Goal: Information Seeking & Learning: Find specific fact

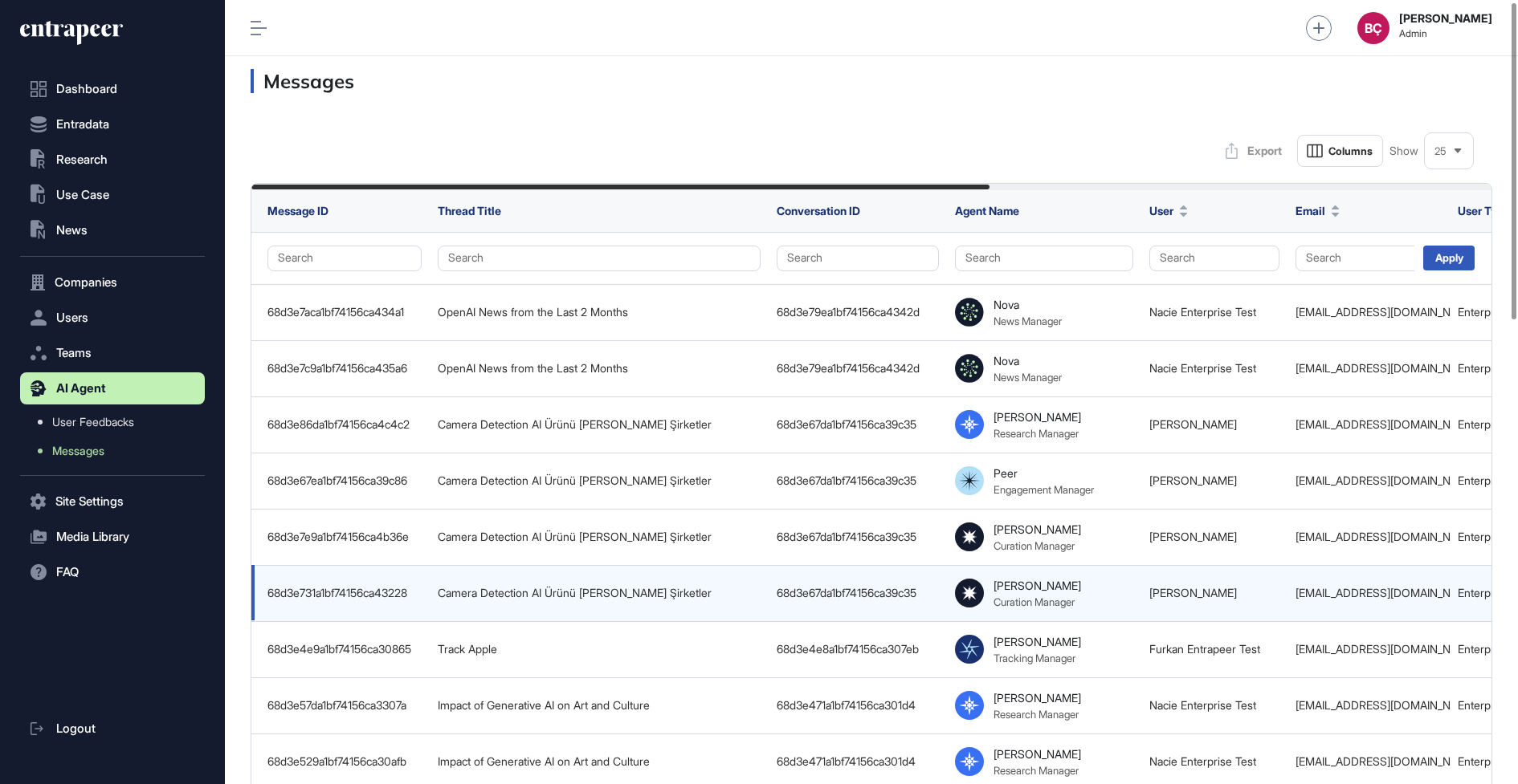
scroll to position [4, 0]
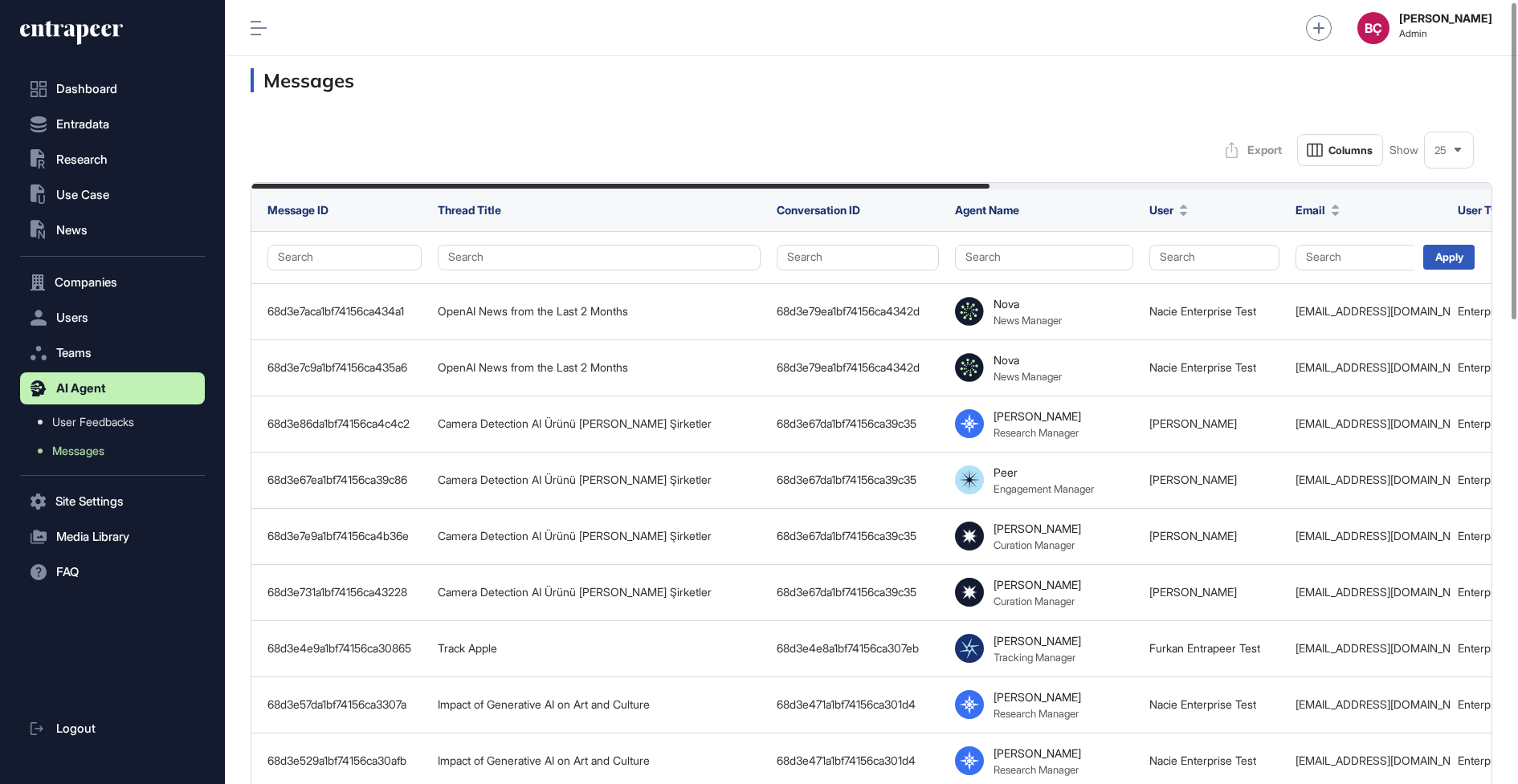
click at [335, 97] on div "Messages" at bounding box center [871, 80] width 1293 height 56
click at [346, 79] on h3 "Messages" at bounding box center [872, 80] width 1242 height 24
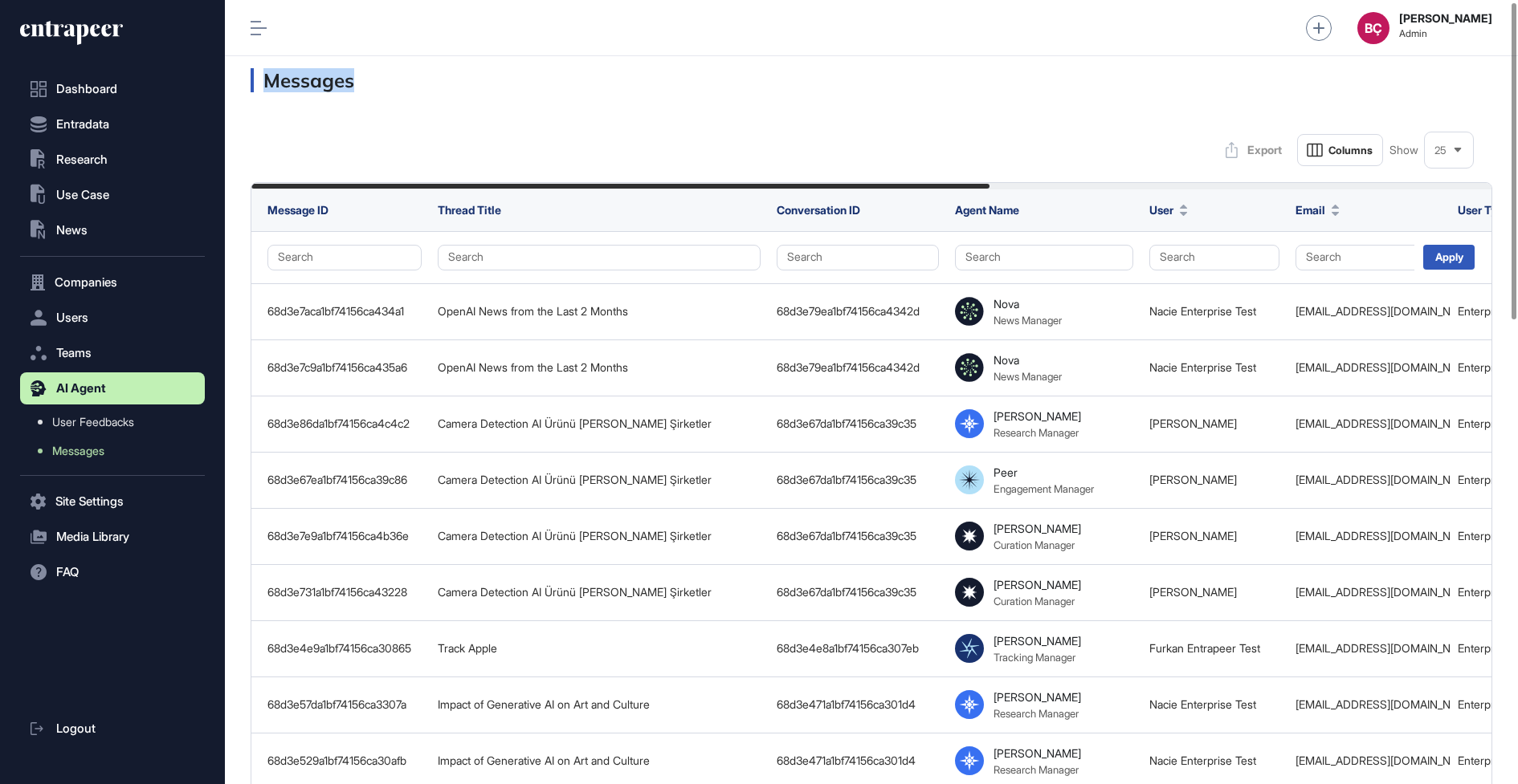
click at [384, 85] on h3 "Messages" at bounding box center [872, 80] width 1242 height 24
click at [315, 86] on h3 "Messages" at bounding box center [872, 80] width 1242 height 24
click at [358, 91] on h3 "Messages" at bounding box center [872, 80] width 1242 height 24
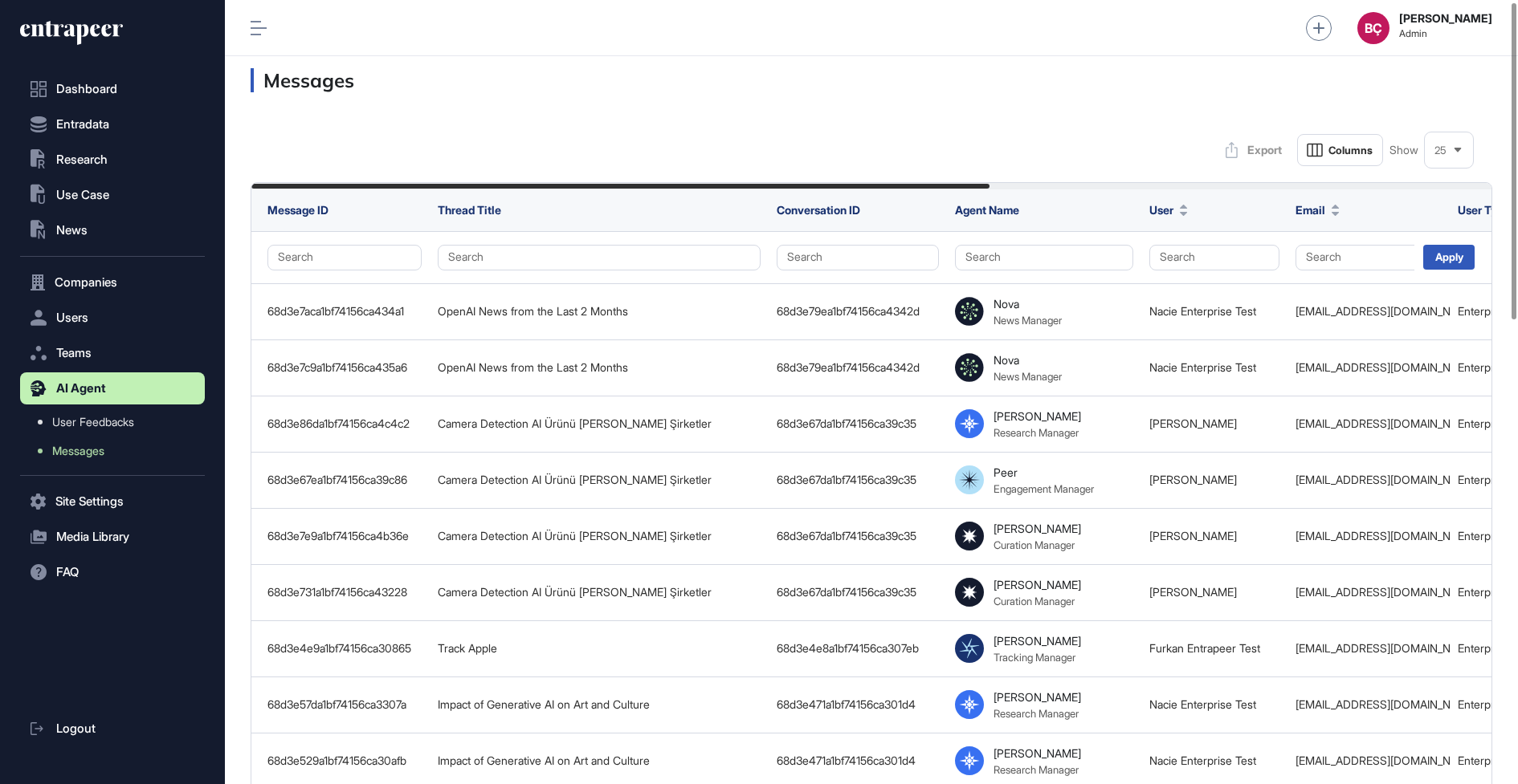
click at [336, 91] on h3 "Messages" at bounding box center [872, 80] width 1242 height 24
click at [354, 91] on h3 "Messages" at bounding box center [872, 80] width 1242 height 24
click at [354, 89] on h3 "Messages" at bounding box center [872, 80] width 1242 height 24
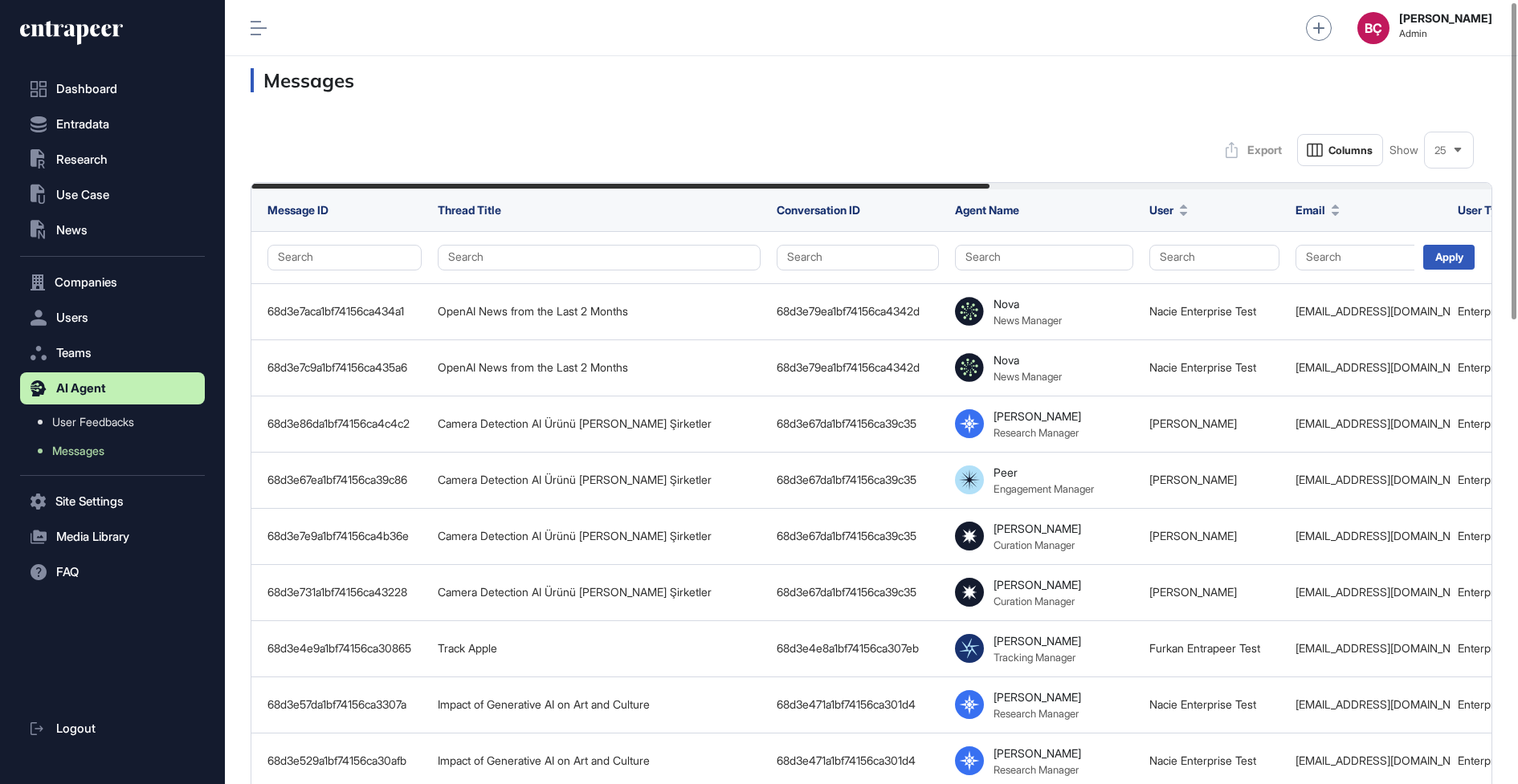
click at [354, 89] on h3 "Messages" at bounding box center [872, 80] width 1242 height 24
click at [325, 89] on h3 "Messages" at bounding box center [872, 80] width 1242 height 24
click at [390, 89] on h3 "Messages" at bounding box center [872, 80] width 1242 height 24
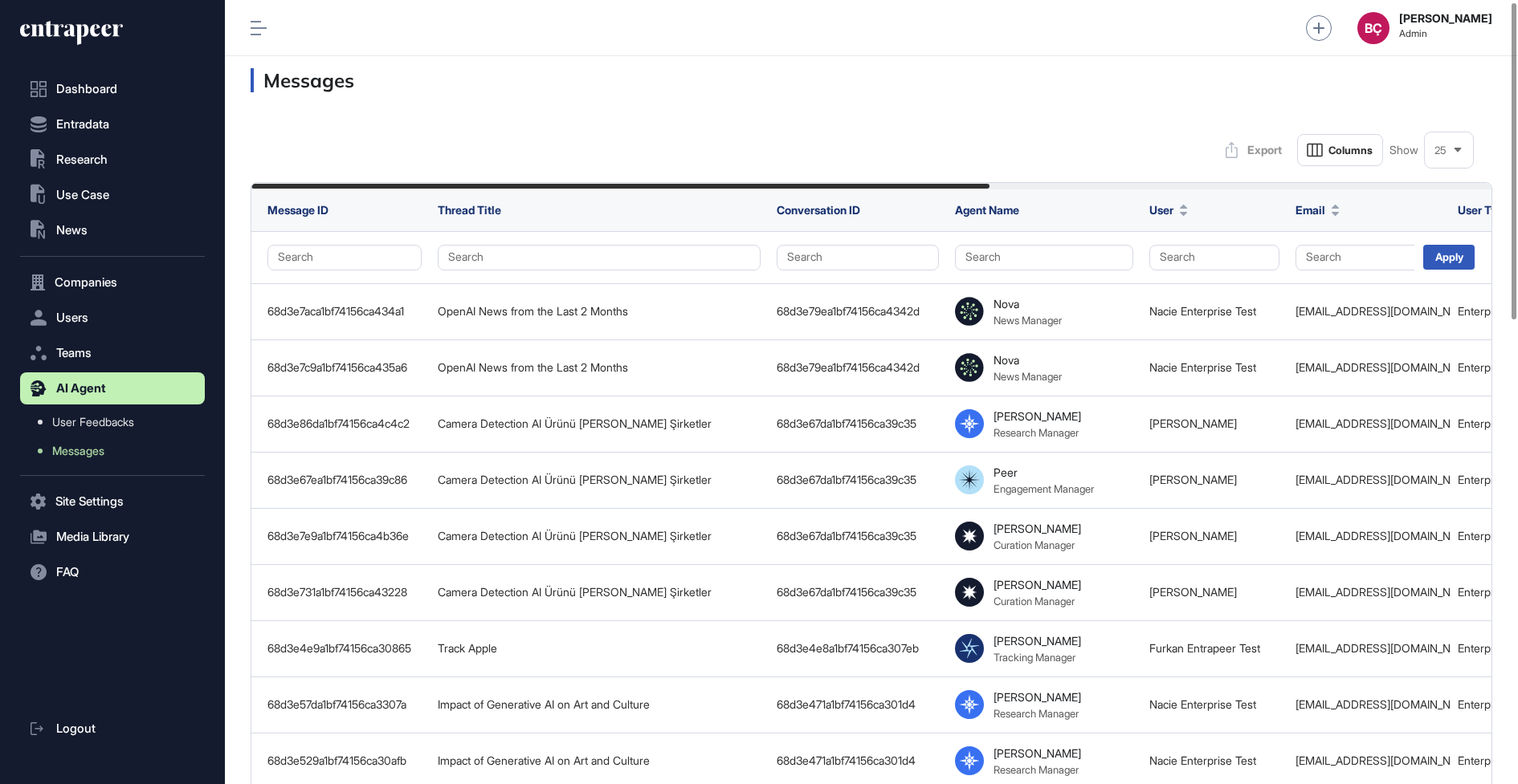
click at [296, 89] on h3 "Messages" at bounding box center [872, 80] width 1242 height 24
click at [385, 89] on h3 "Messages" at bounding box center [872, 80] width 1242 height 24
click at [373, 89] on h3 "Messages" at bounding box center [872, 80] width 1242 height 24
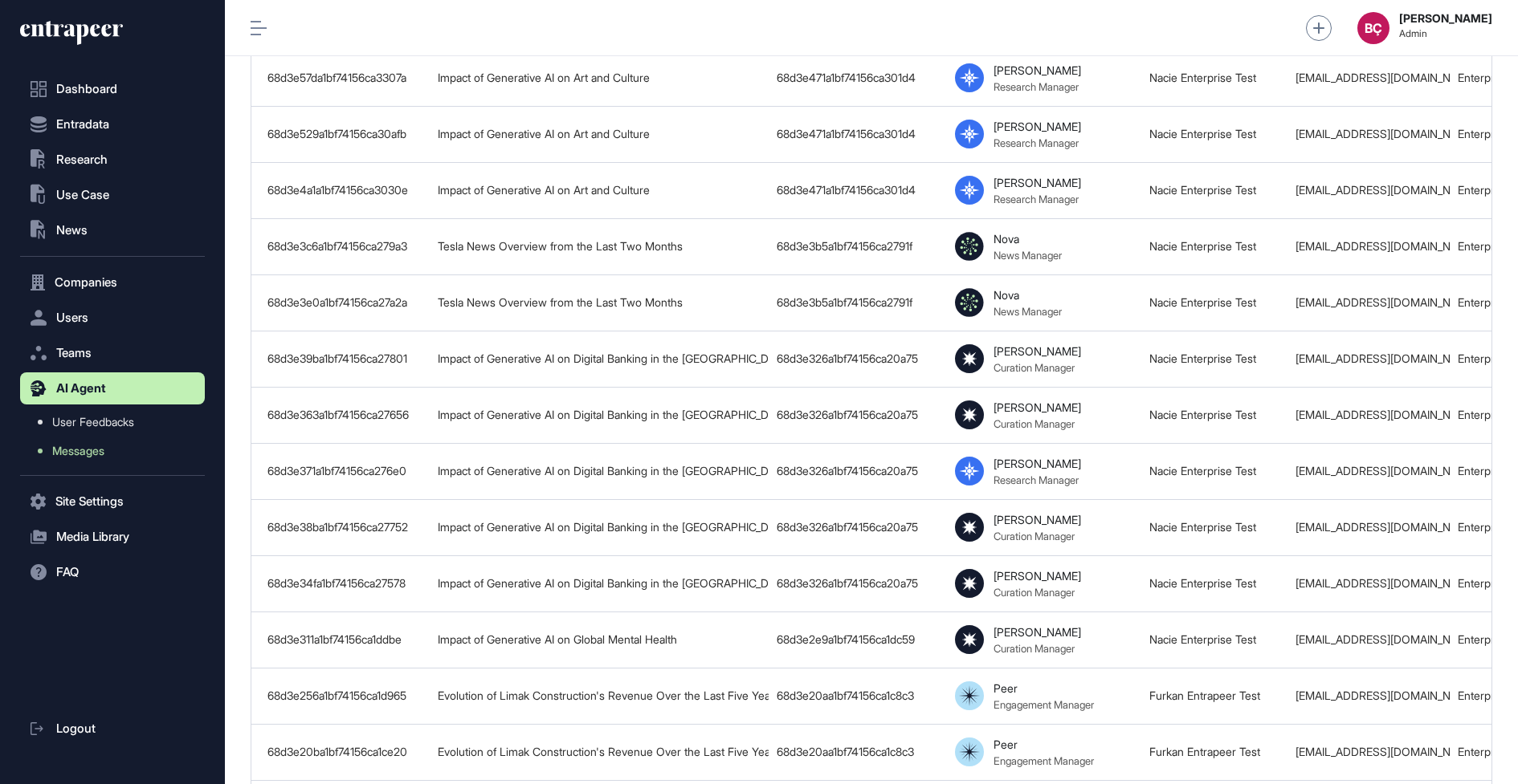
scroll to position [0, 0]
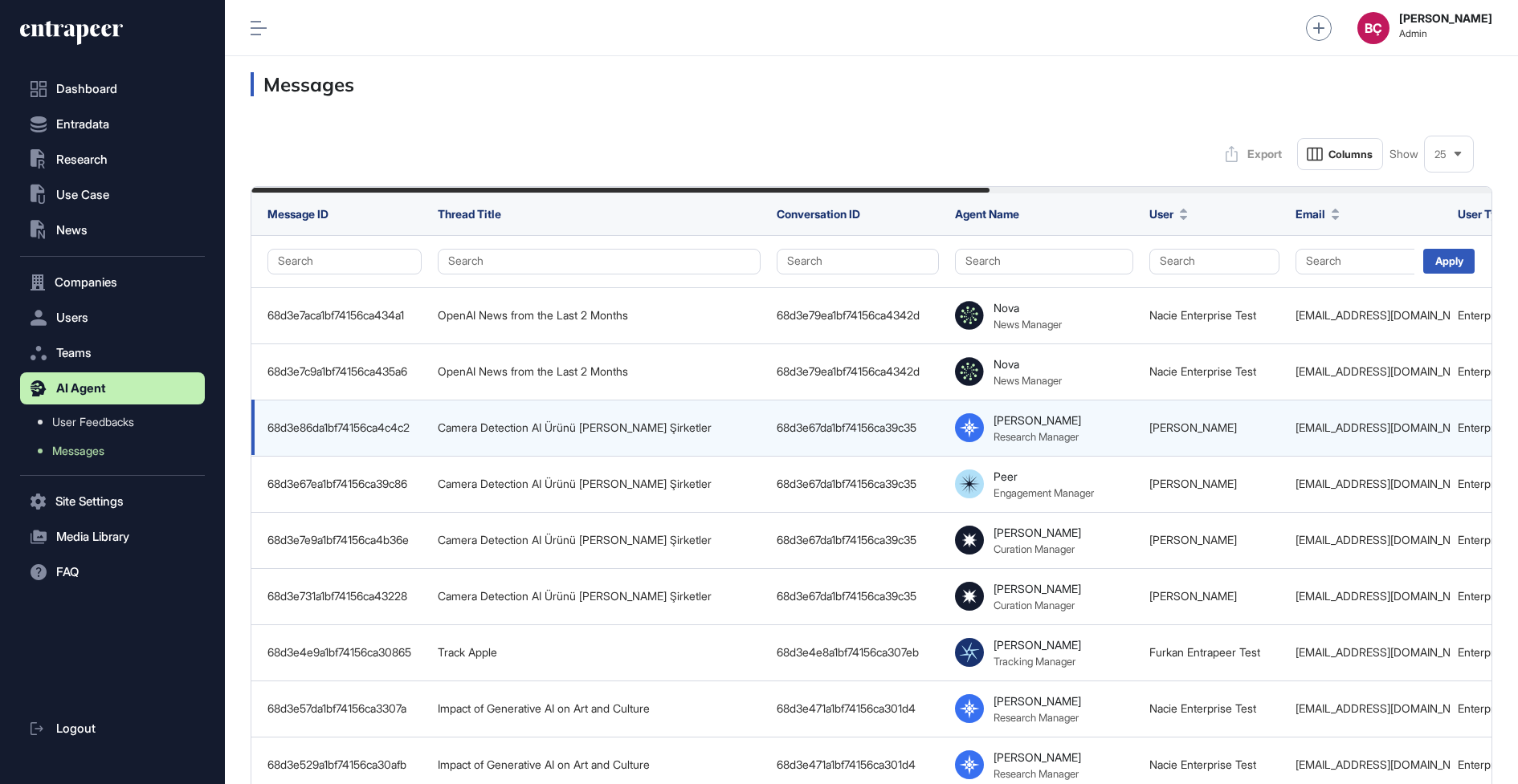
click at [1146, 434] on td "[PERSON_NAME]" at bounding box center [1214, 428] width 147 height 56
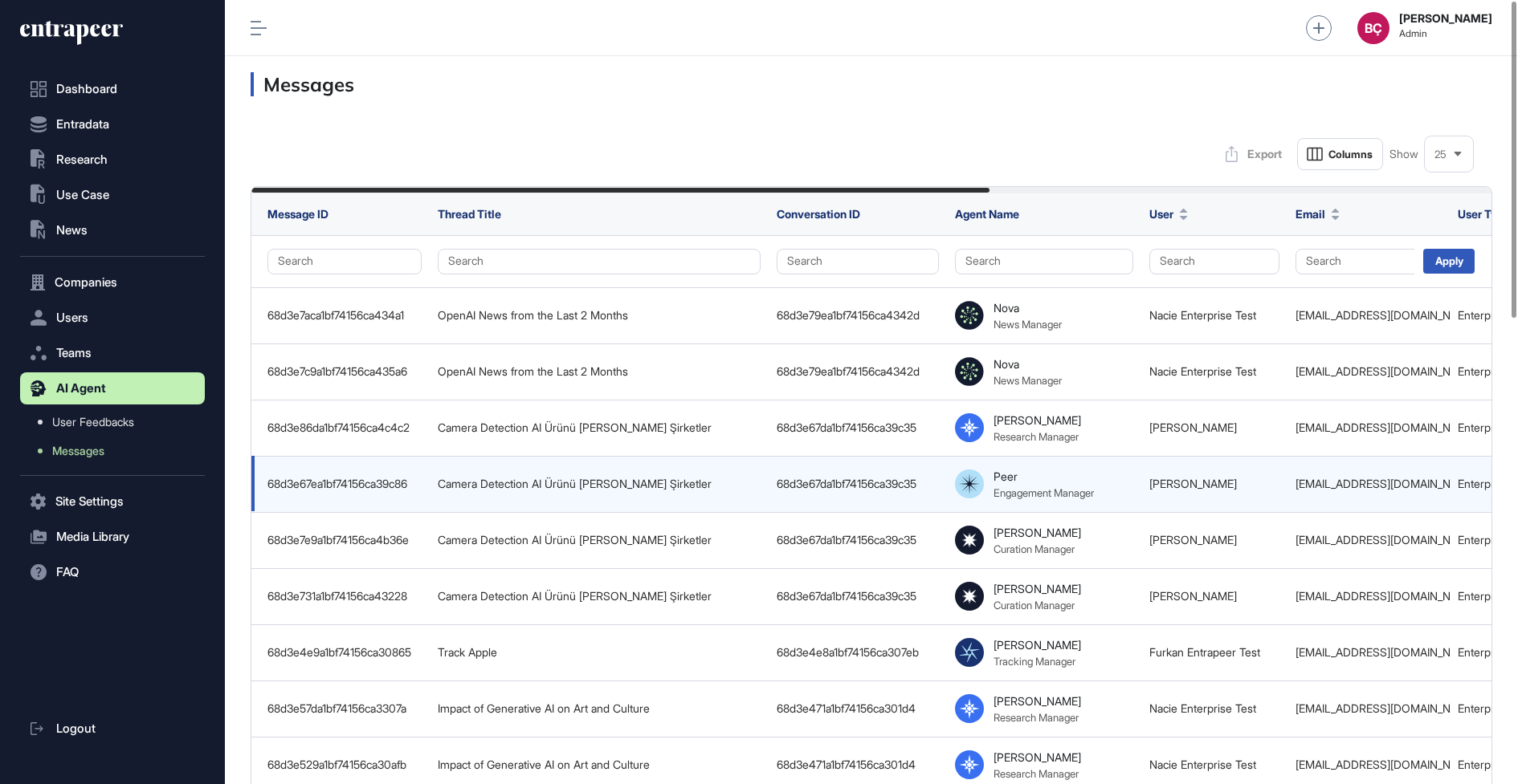
click at [1159, 472] on td "[PERSON_NAME]" at bounding box center [1214, 484] width 147 height 56
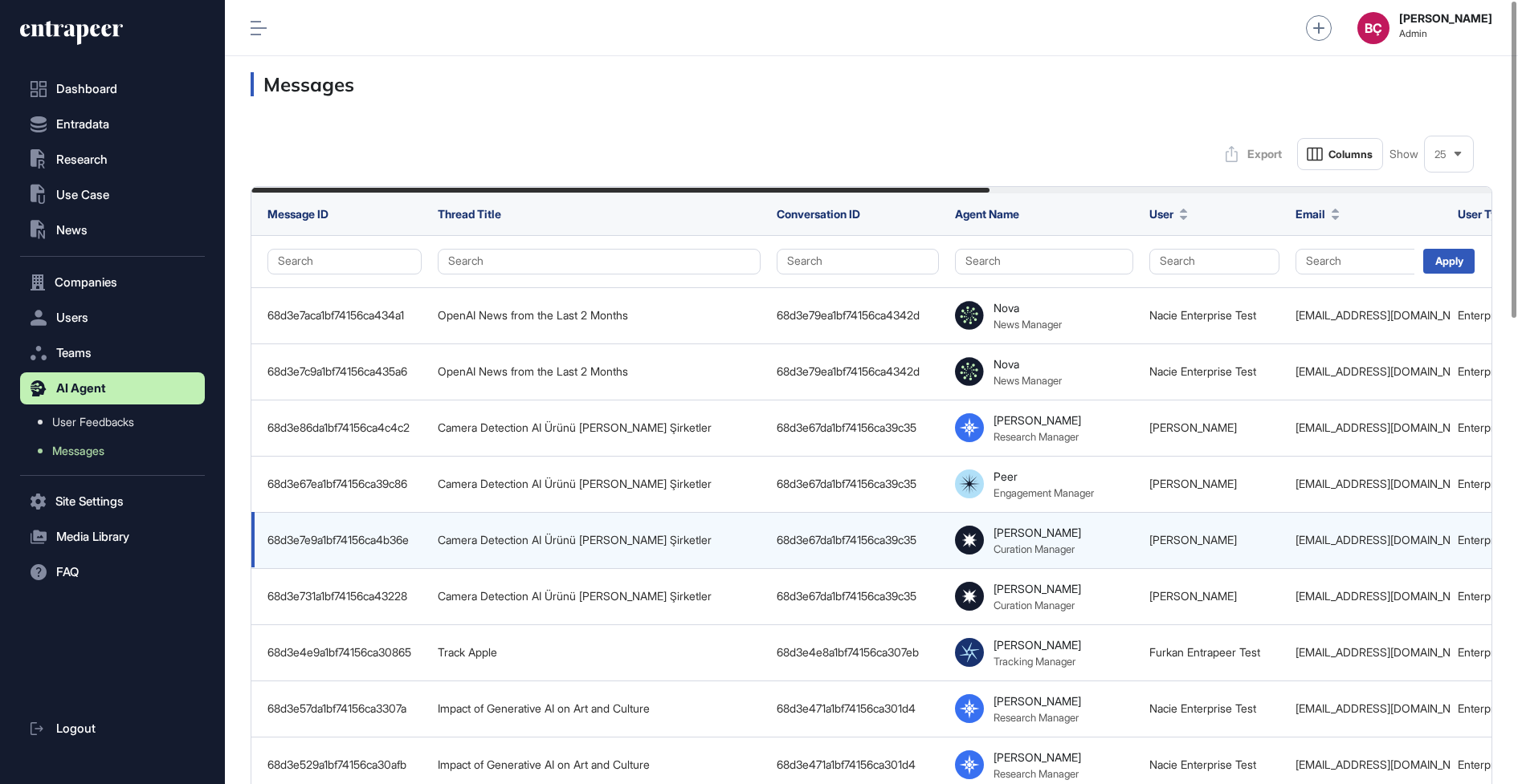
click at [1163, 544] on td "[PERSON_NAME]" at bounding box center [1214, 540] width 147 height 56
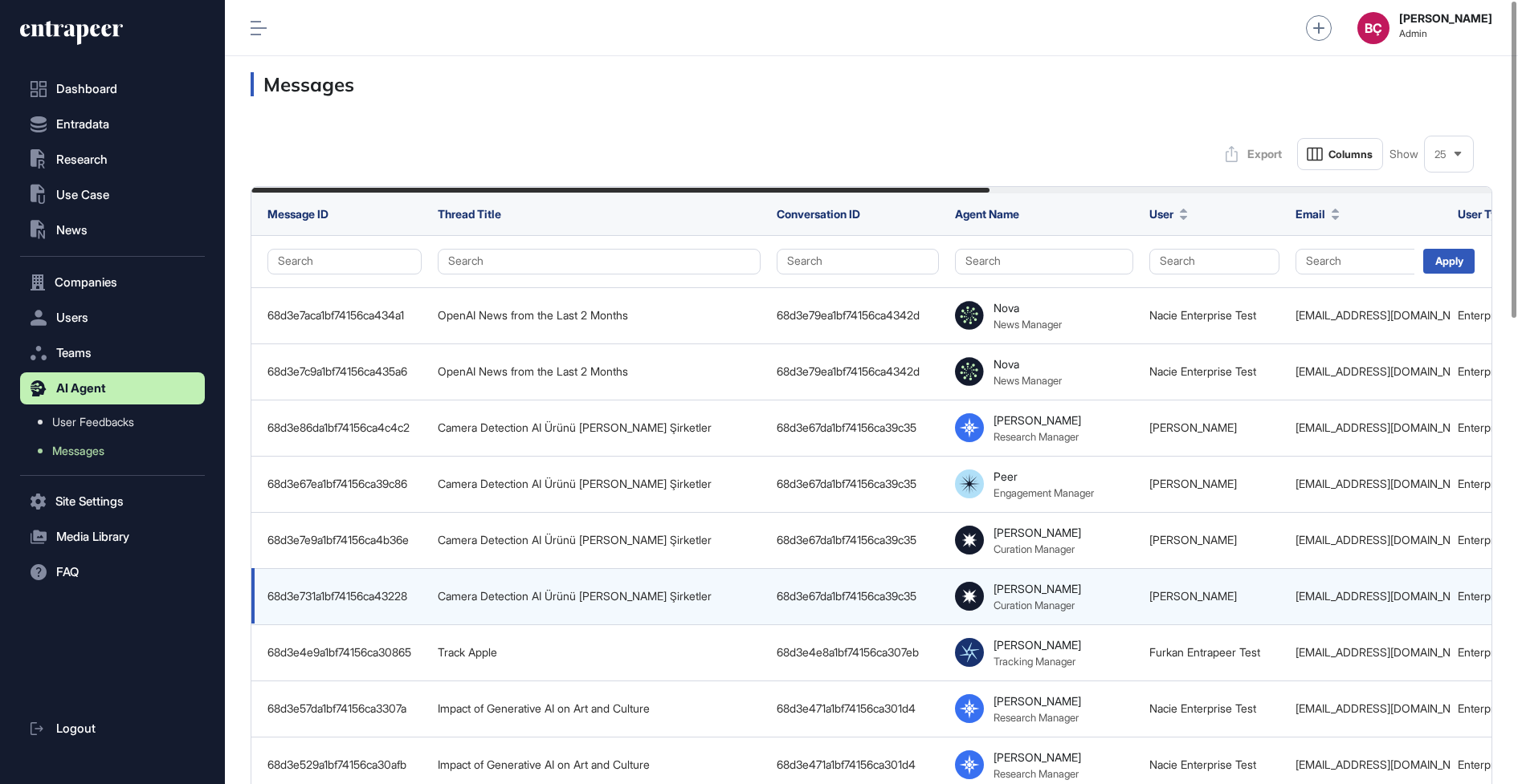
click at [1158, 568] on td "[PERSON_NAME]" at bounding box center [1214, 596] width 147 height 56
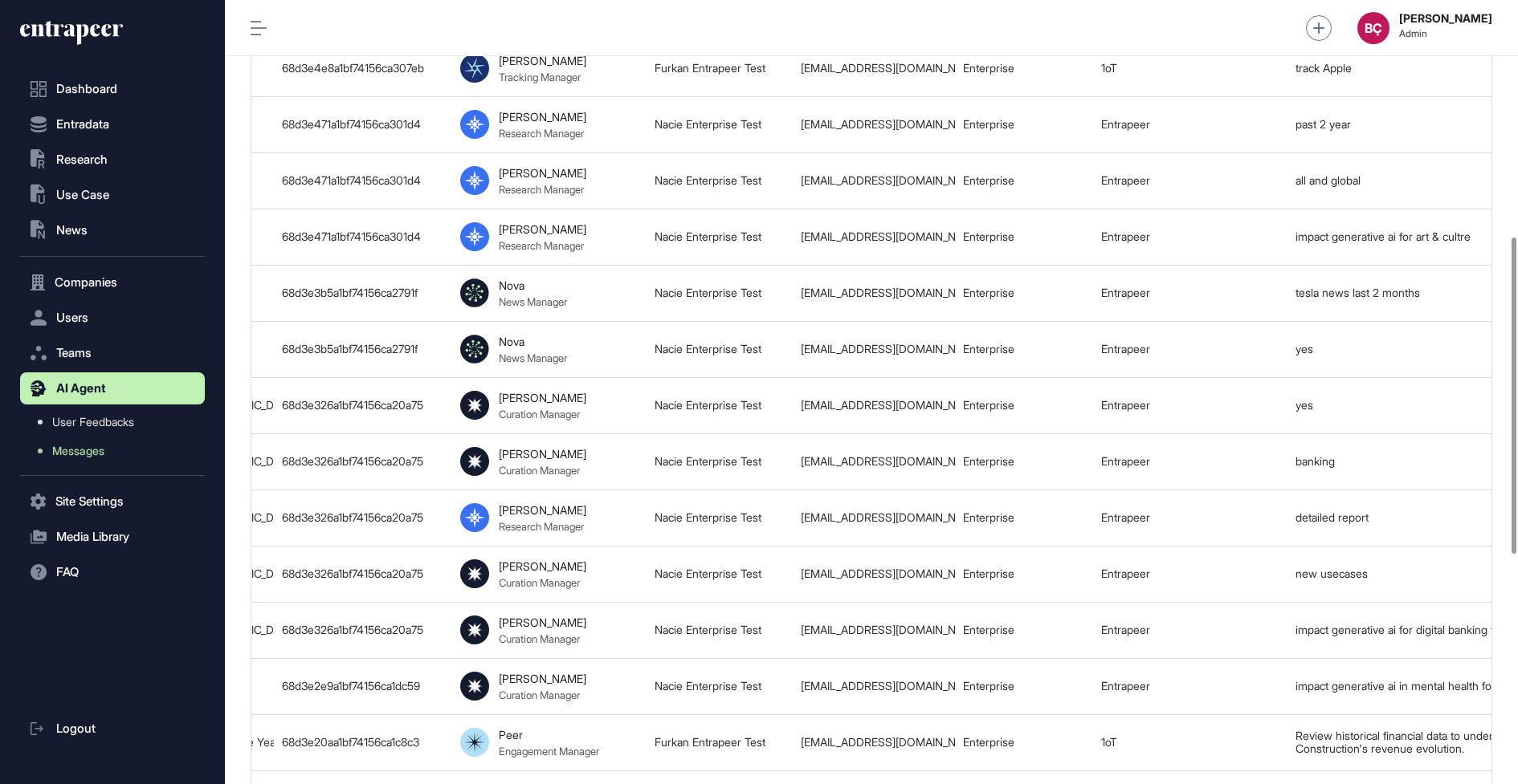
scroll to position [1152, 0]
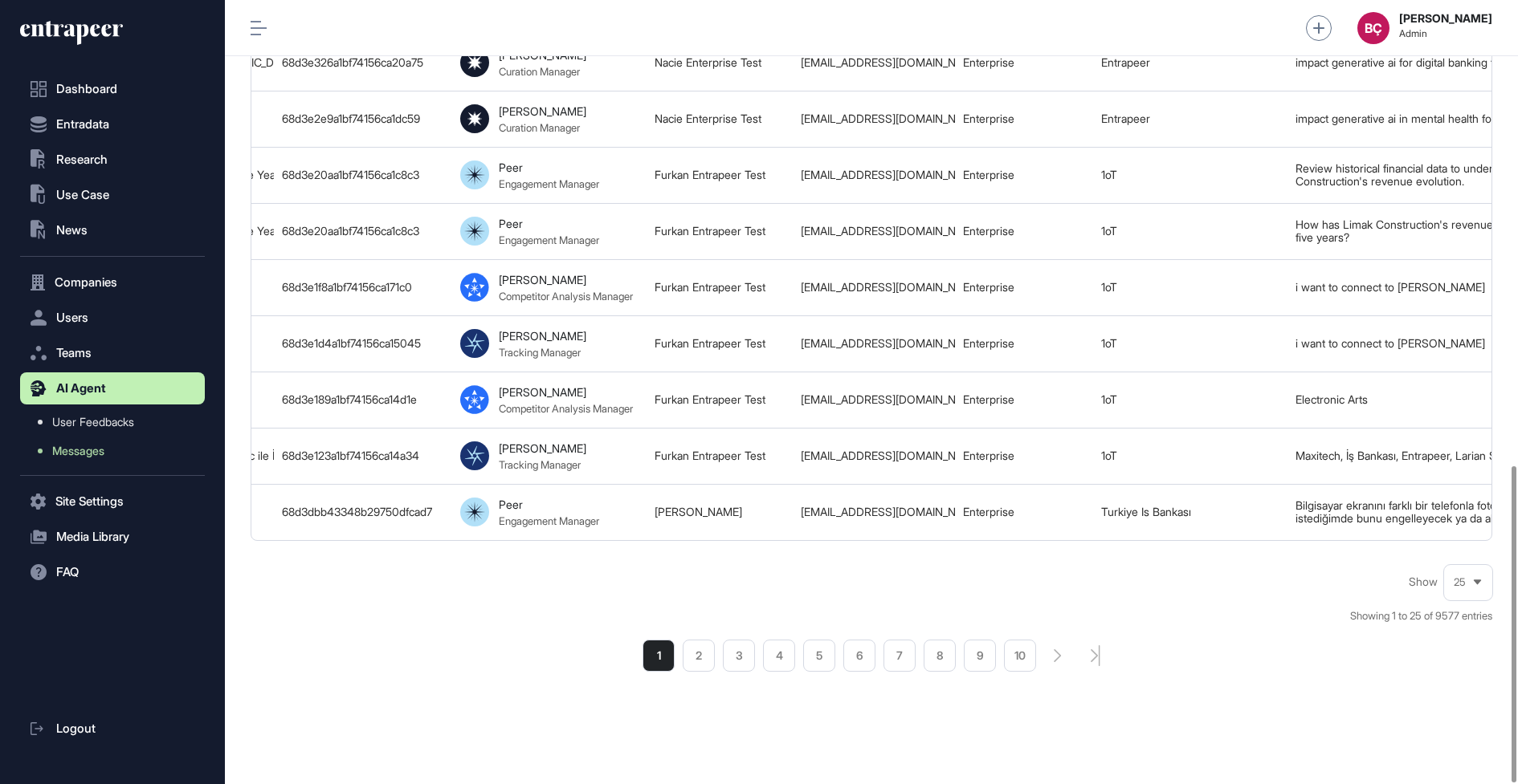
click at [592, 579] on div "Show 25 Showing 1 to 25 of 9577 entries 1 2 3 4 5 6 7 8 9 10" at bounding box center [872, 619] width 1242 height 106
click at [696, 660] on li "2" at bounding box center [699, 656] width 32 height 32
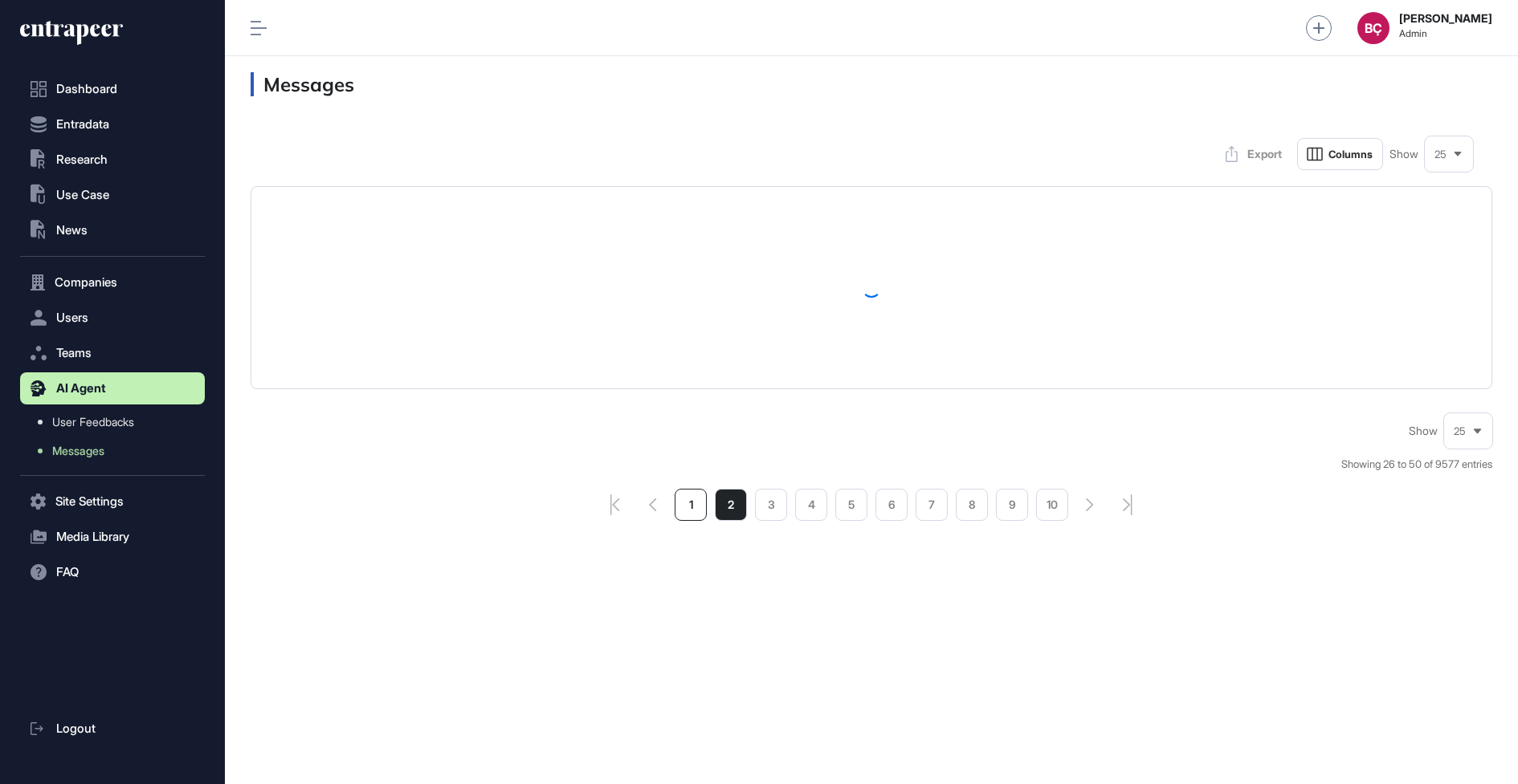
click at [686, 501] on li "1" at bounding box center [690, 505] width 32 height 32
click at [333, 493] on div "1 2 3 4 5 6 7 8 9 10" at bounding box center [872, 505] width 1242 height 32
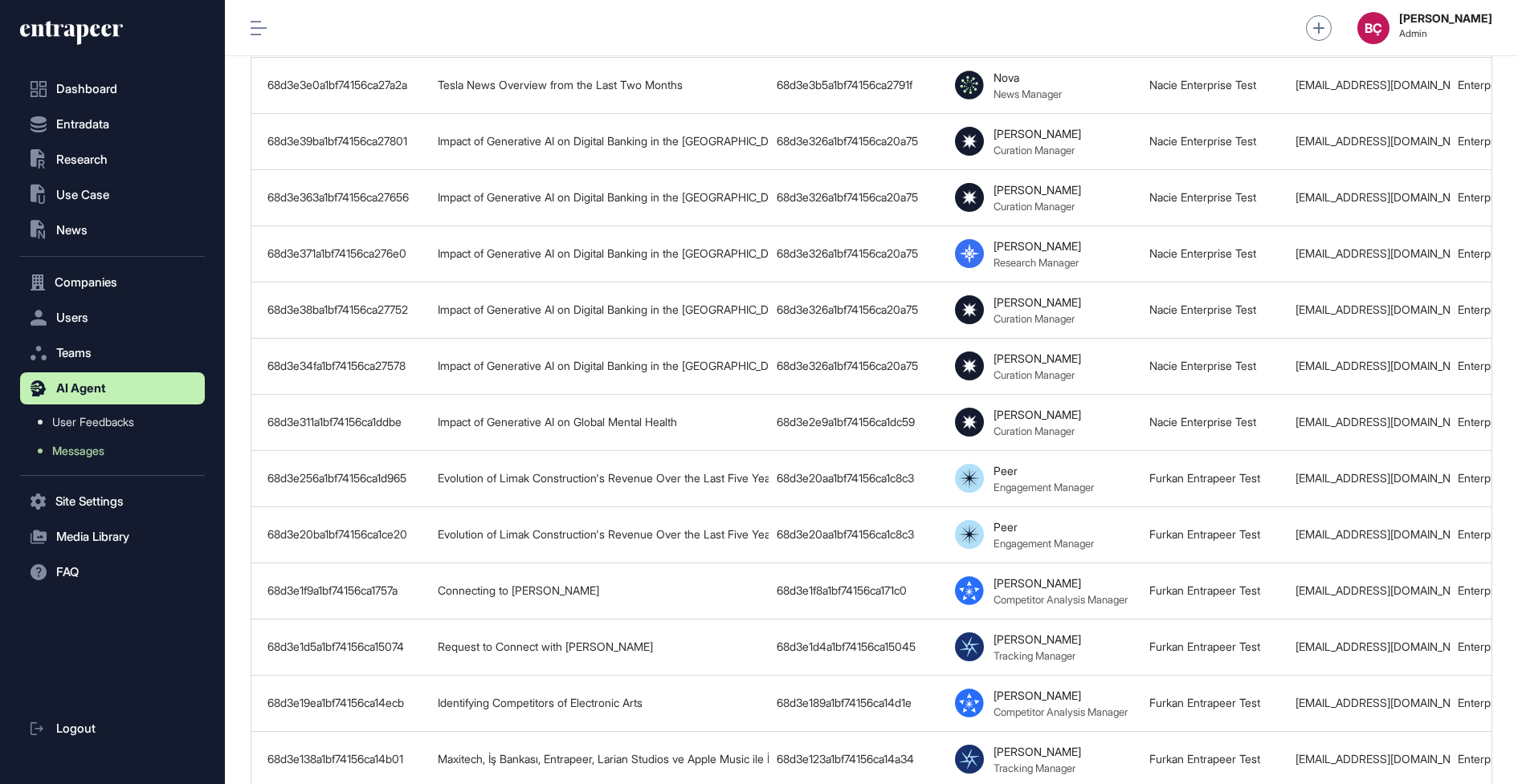
scroll to position [1152, 0]
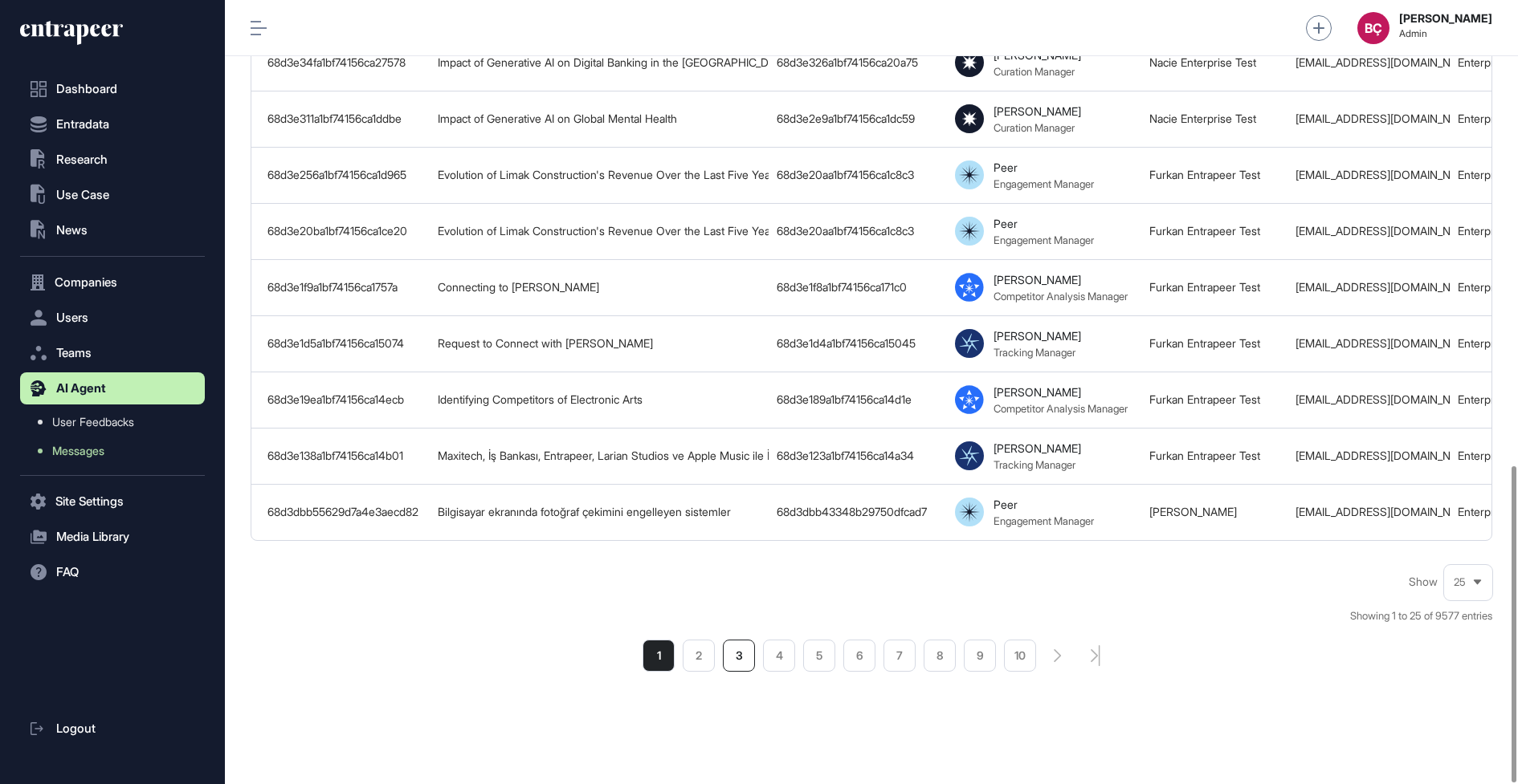
click at [740, 651] on li "3" at bounding box center [739, 656] width 32 height 32
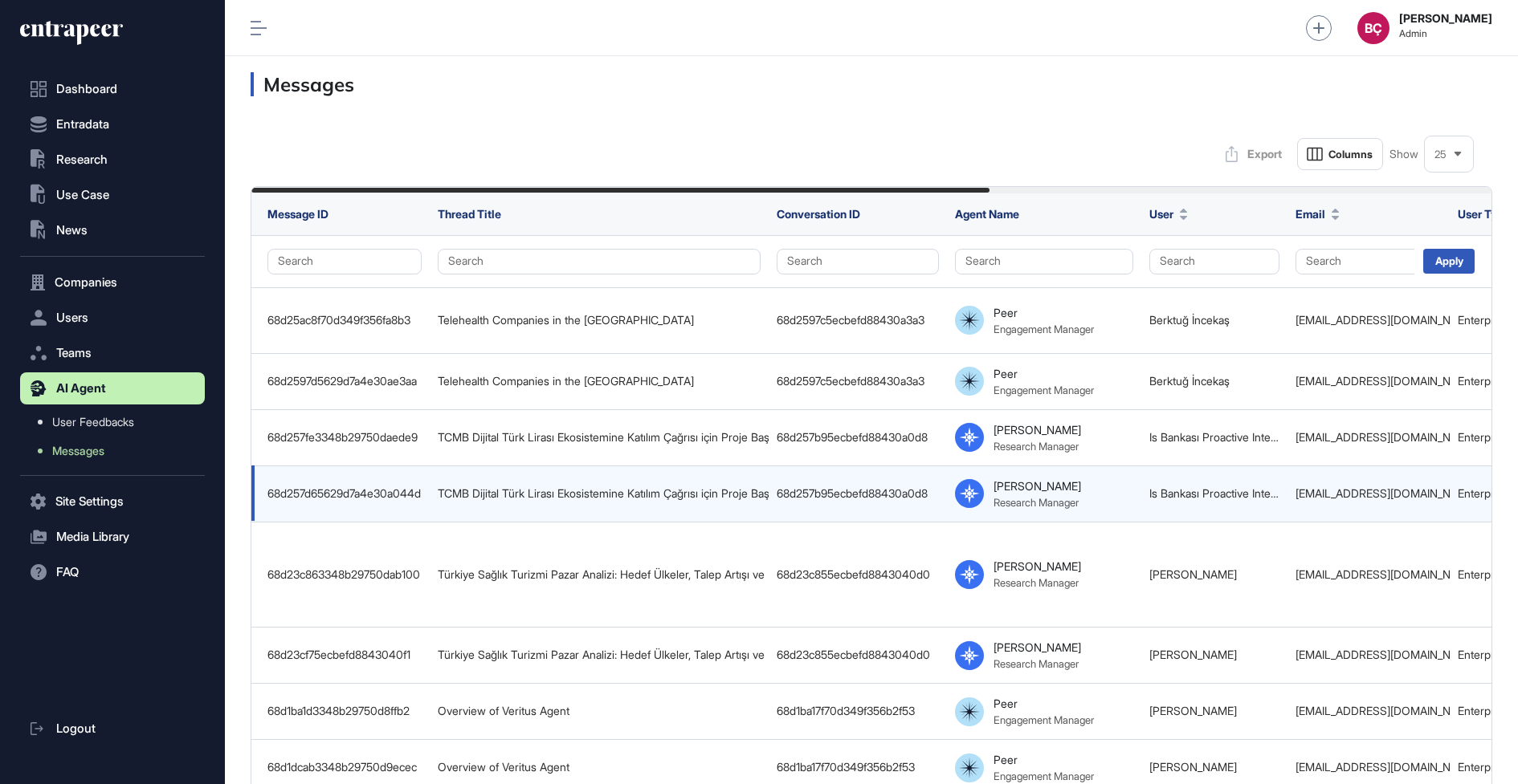
click at [495, 467] on td "TCMB Dijital Türk Lirası Ekosistemine Katılım Çağrısı için Proje Başvuruları Ha…" at bounding box center [599, 494] width 339 height 56
click at [501, 488] on div "TCMB Dijital Türk Lirası Ekosistemine Katılım Çağrısı için Proje Başvuruları Ha…" at bounding box center [599, 494] width 323 height 13
click at [505, 488] on td "TCMB Dijital Türk Lirası Ekosistemine Katılım Çağrısı için Proje Başvuruları Ha…" at bounding box center [599, 494] width 339 height 56
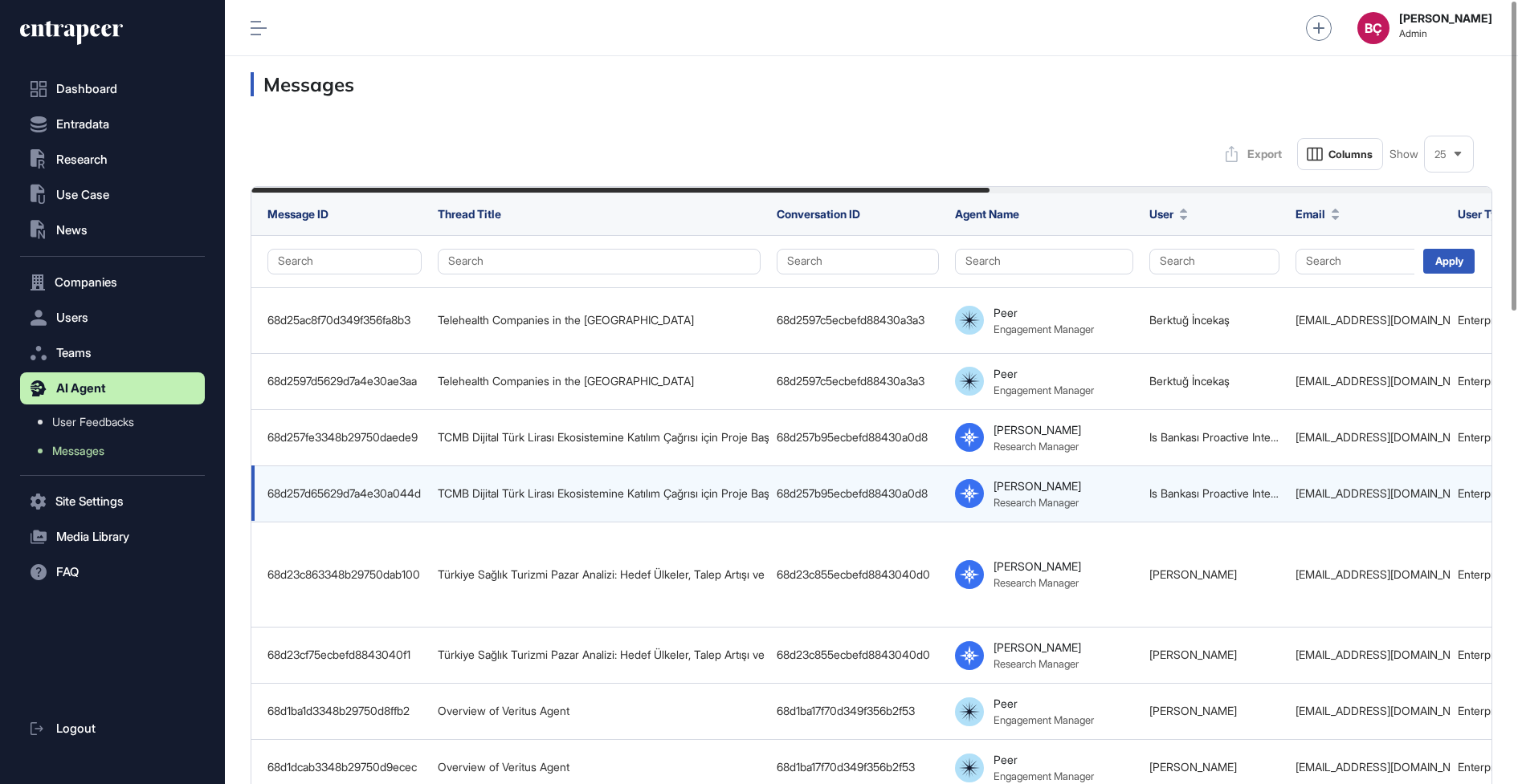
click at [505, 488] on td "TCMB Dijital Türk Lirası Ekosistemine Katılım Çağrısı için Proje Başvuruları Ha…" at bounding box center [599, 494] width 339 height 56
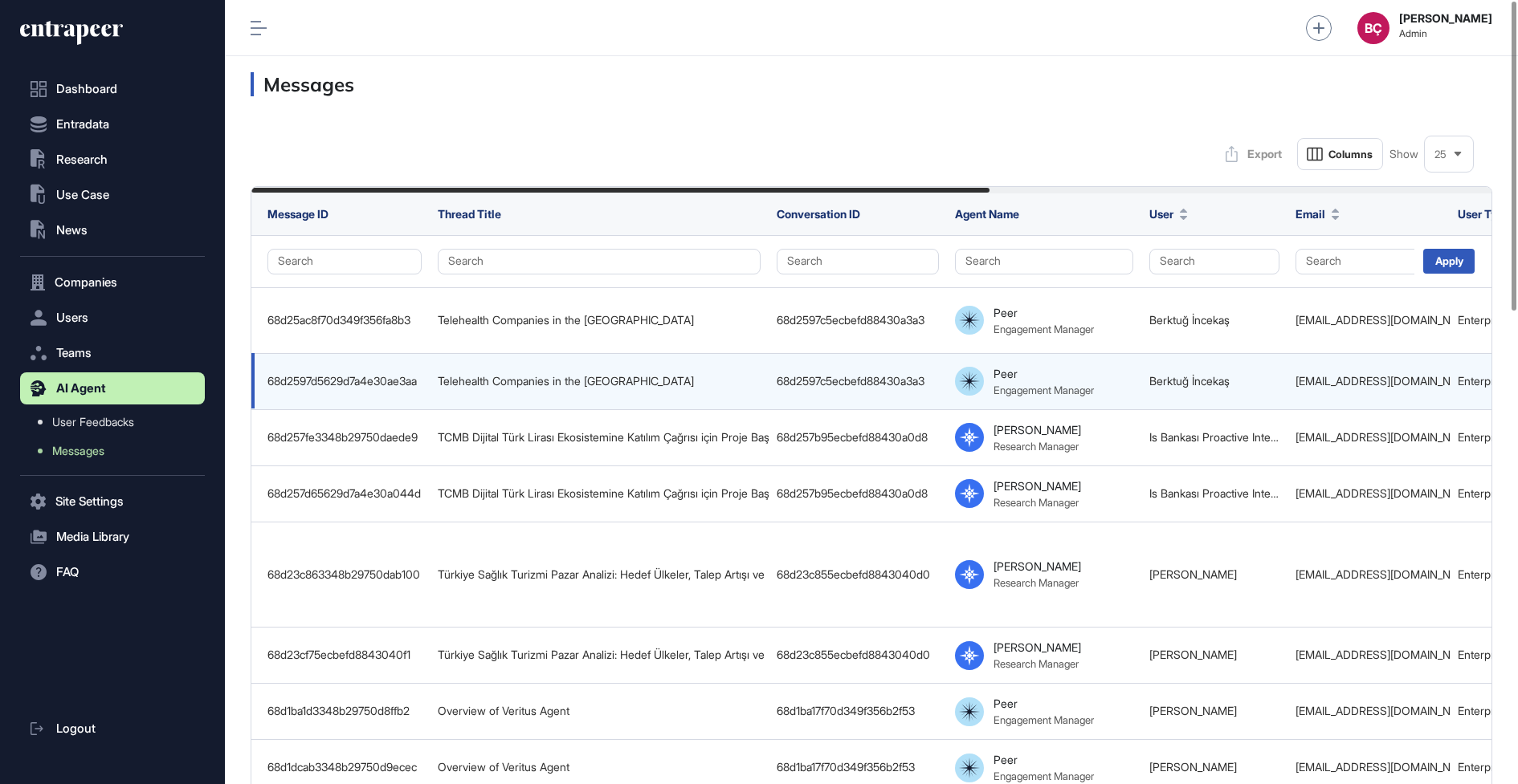
click at [577, 361] on td "Telehealth Companies in the [GEOGRAPHIC_DATA]" at bounding box center [599, 381] width 339 height 56
click at [581, 375] on div "Telehealth Companies in the [GEOGRAPHIC_DATA]" at bounding box center [599, 381] width 323 height 13
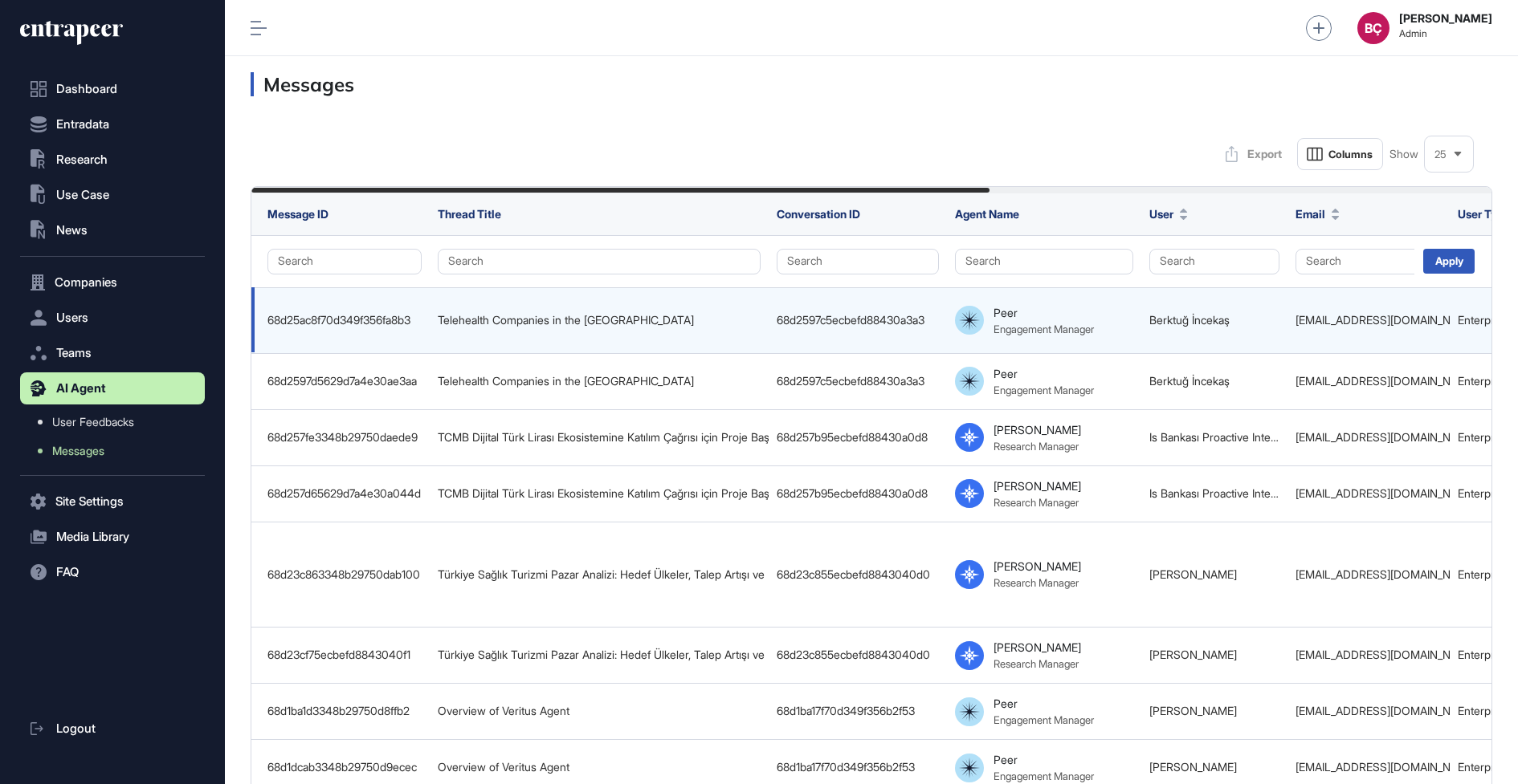
click at [1230, 322] on td "Berktuğ İncekaş" at bounding box center [1214, 320] width 147 height 66
click at [1344, 317] on div "[EMAIL_ADDRESS][DOMAIN_NAME]" at bounding box center [1368, 320] width 147 height 13
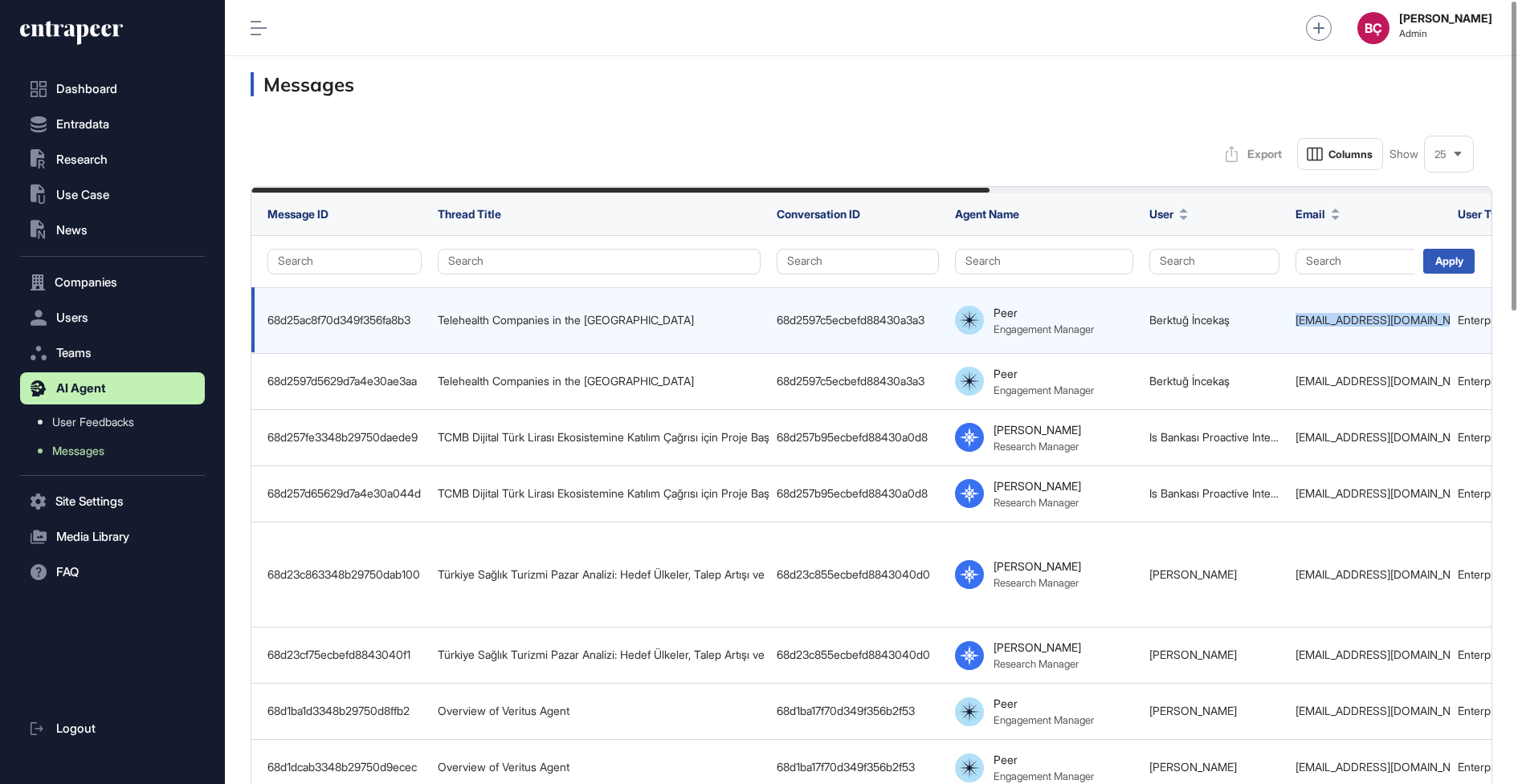
click at [1344, 317] on div "[EMAIL_ADDRESS][DOMAIN_NAME]" at bounding box center [1368, 320] width 147 height 13
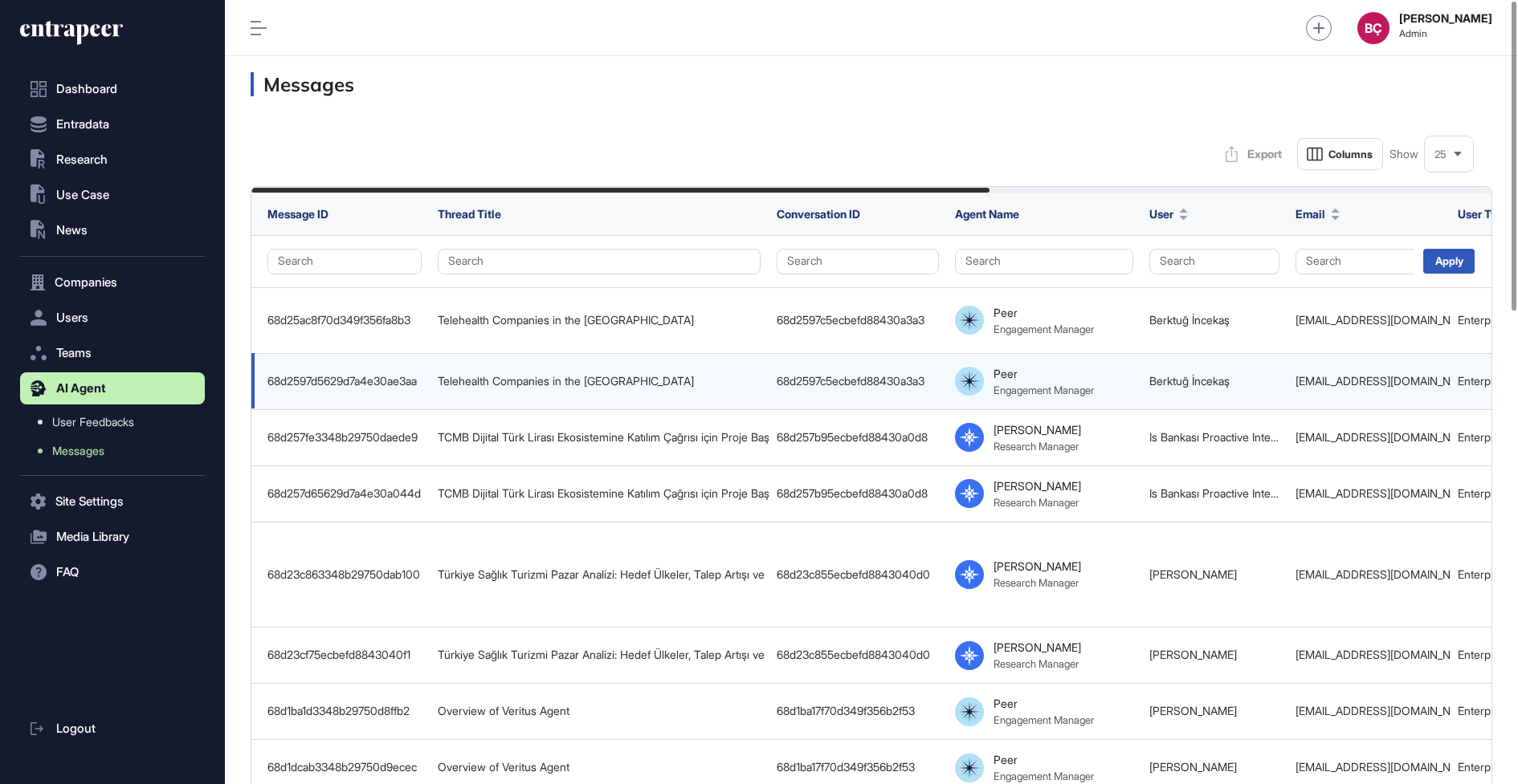
click at [1308, 353] on td "[EMAIL_ADDRESS][DOMAIN_NAME]" at bounding box center [1369, 381] width 163 height 56
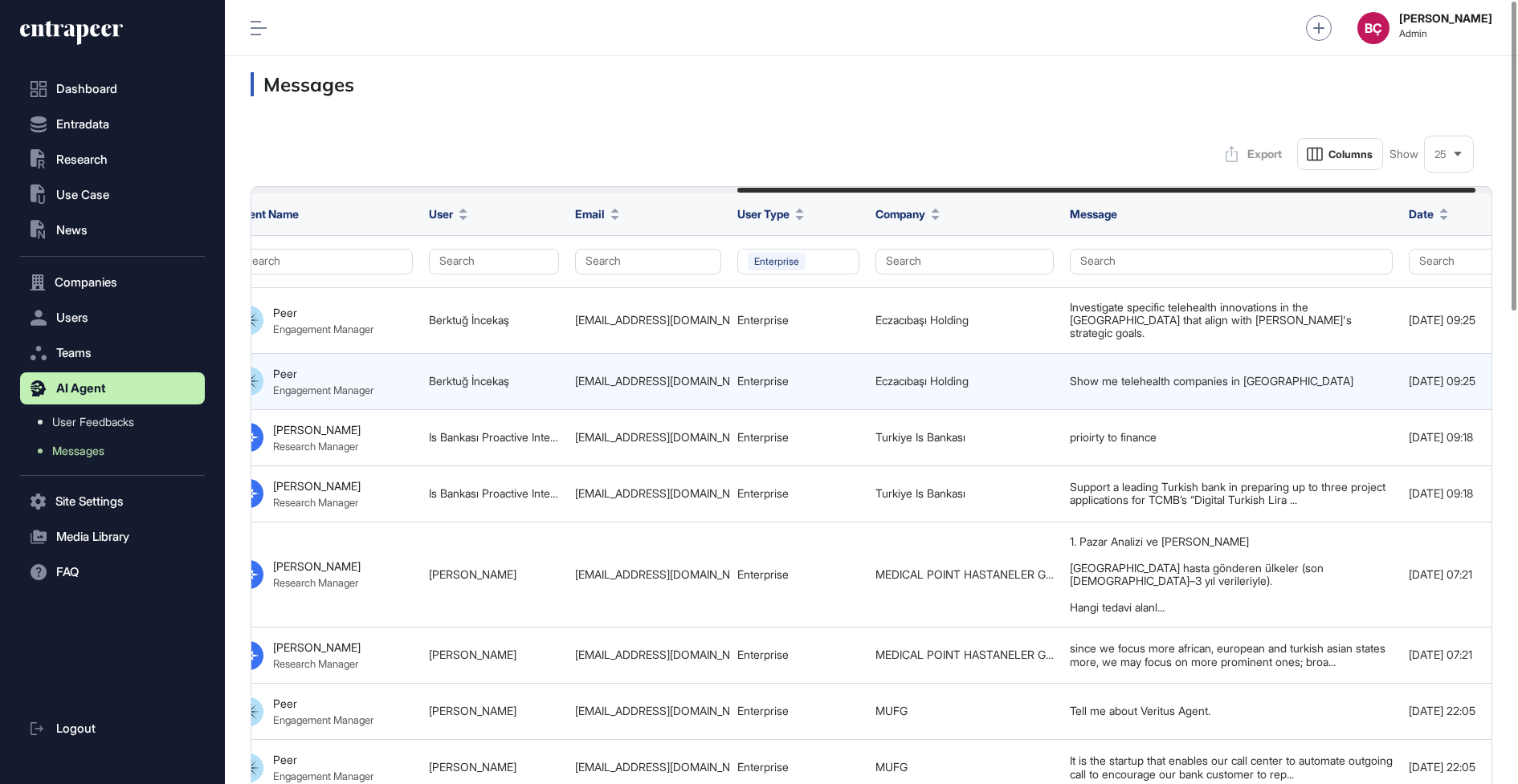
scroll to position [0, 844]
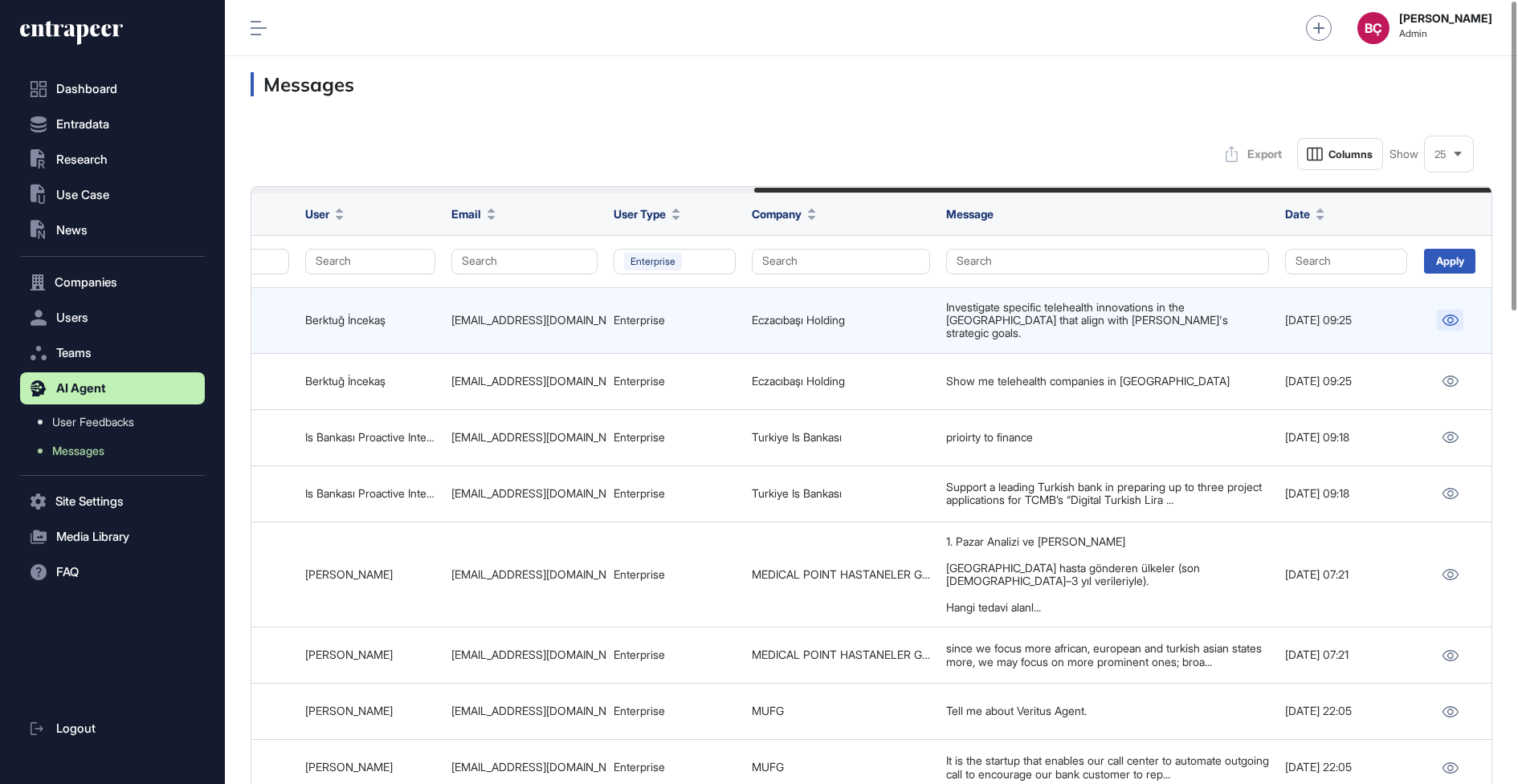
click at [1452, 315] on icon at bounding box center [1450, 320] width 17 height 11
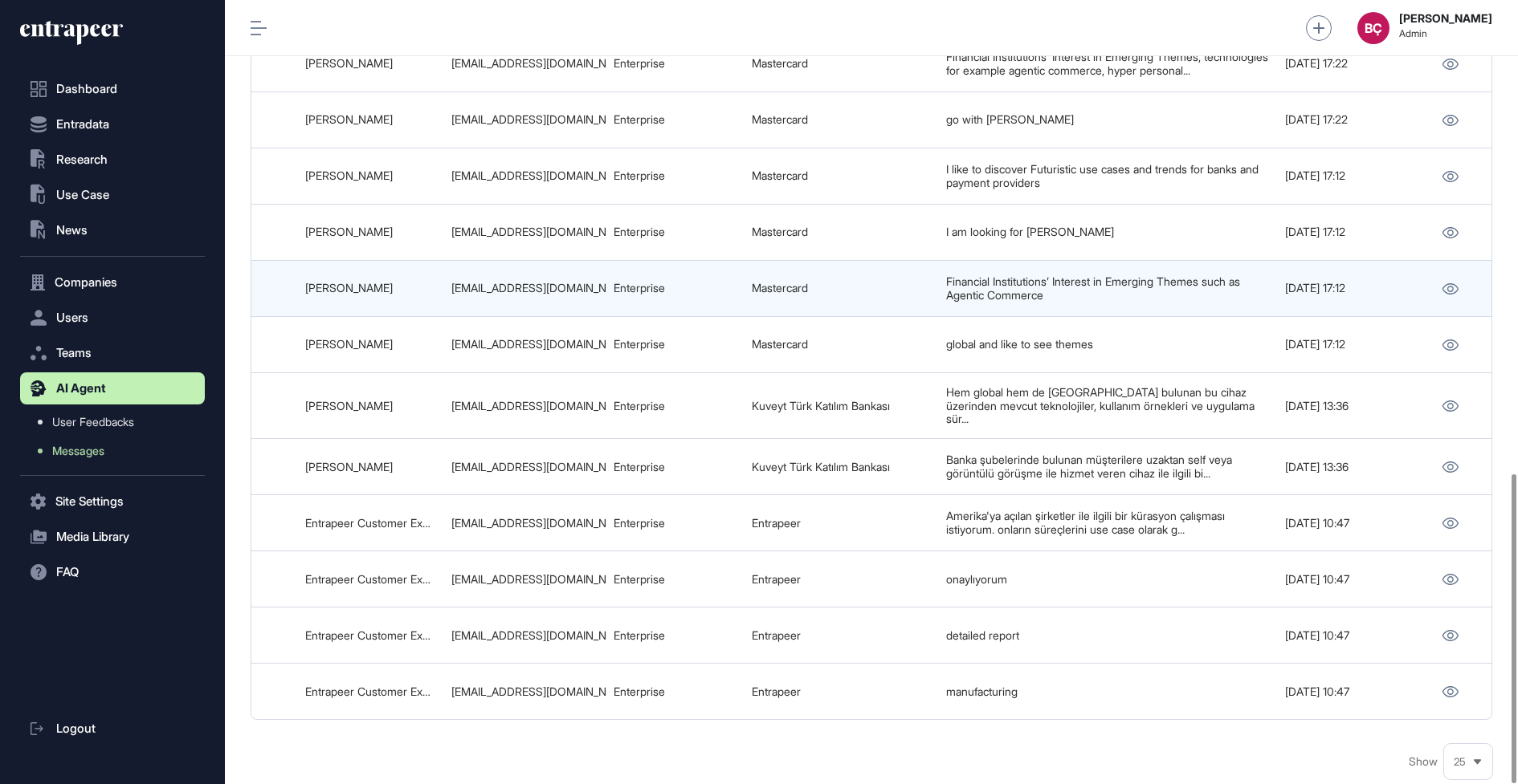
scroll to position [1199, 0]
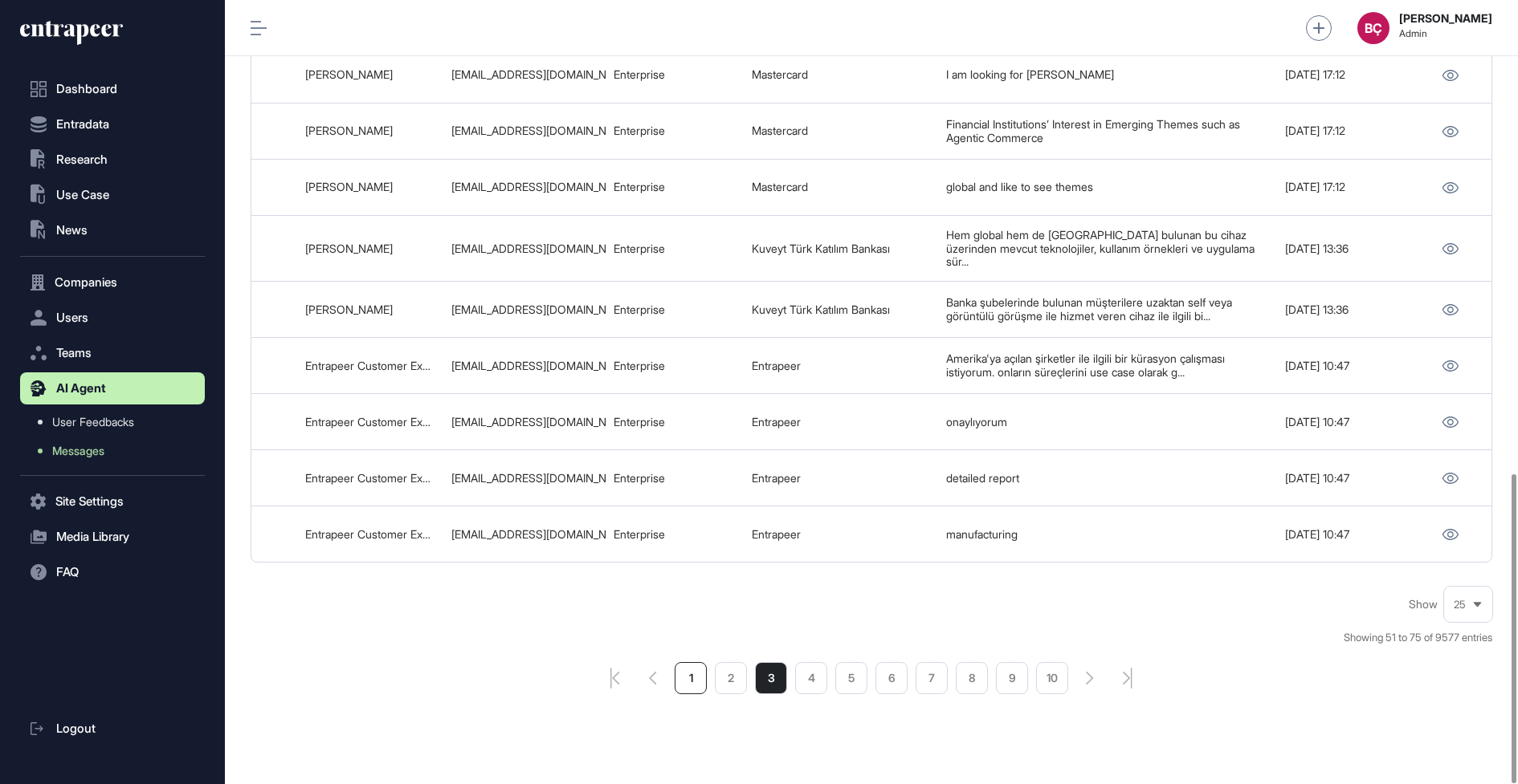
click at [701, 662] on li "1" at bounding box center [690, 678] width 32 height 32
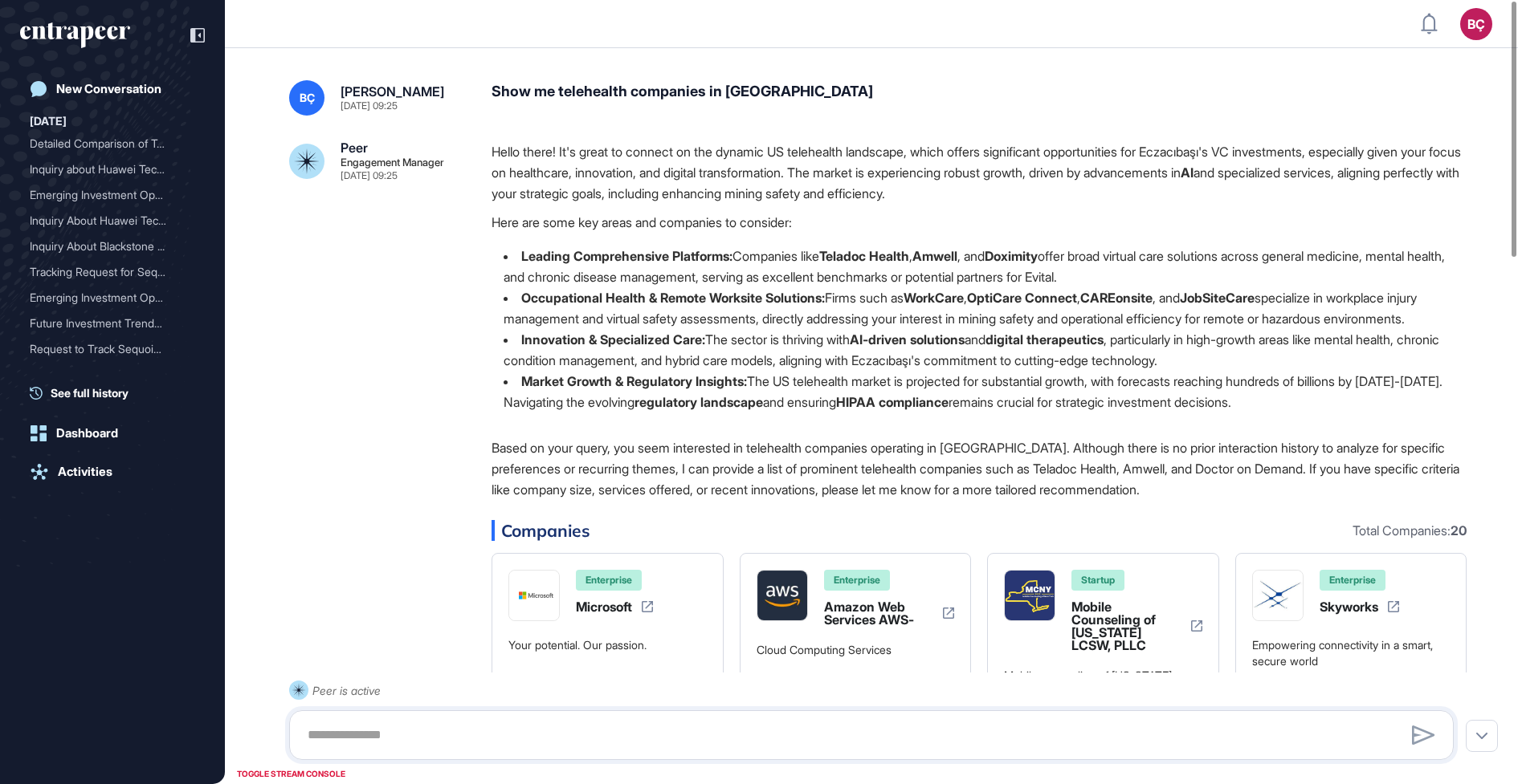
click at [658, 93] on div "Show me telehealth companies in [GEOGRAPHIC_DATA]" at bounding box center [978, 98] width 975 height 36
copy div "Show me telehealth companies in [GEOGRAPHIC_DATA]"
click at [649, 147] on p "Hello there! It's great to connect on the dynamic US telehealth landscape, whic…" at bounding box center [978, 173] width 975 height 63
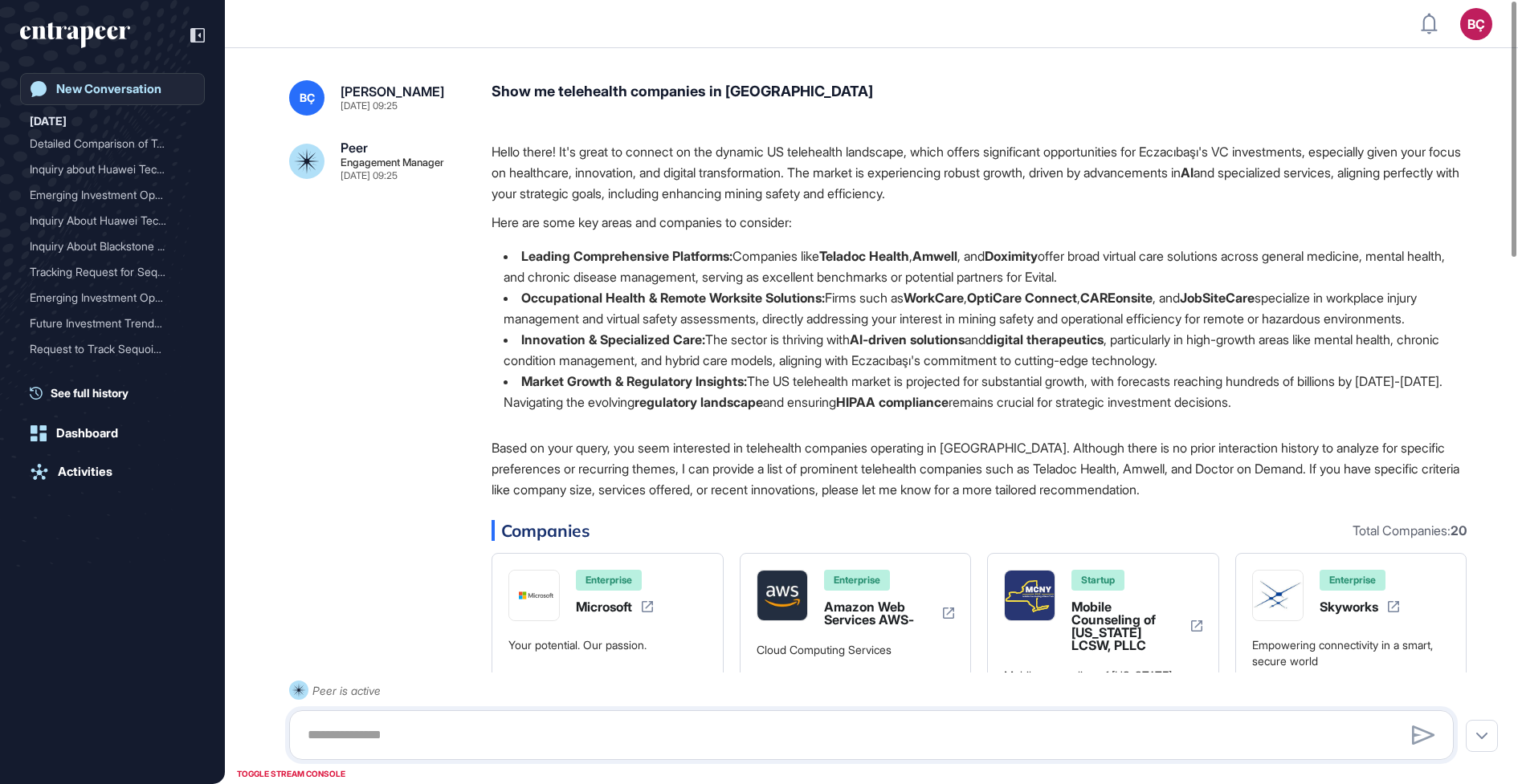
click at [63, 96] on div "New Conversation" at bounding box center [108, 89] width 105 height 14
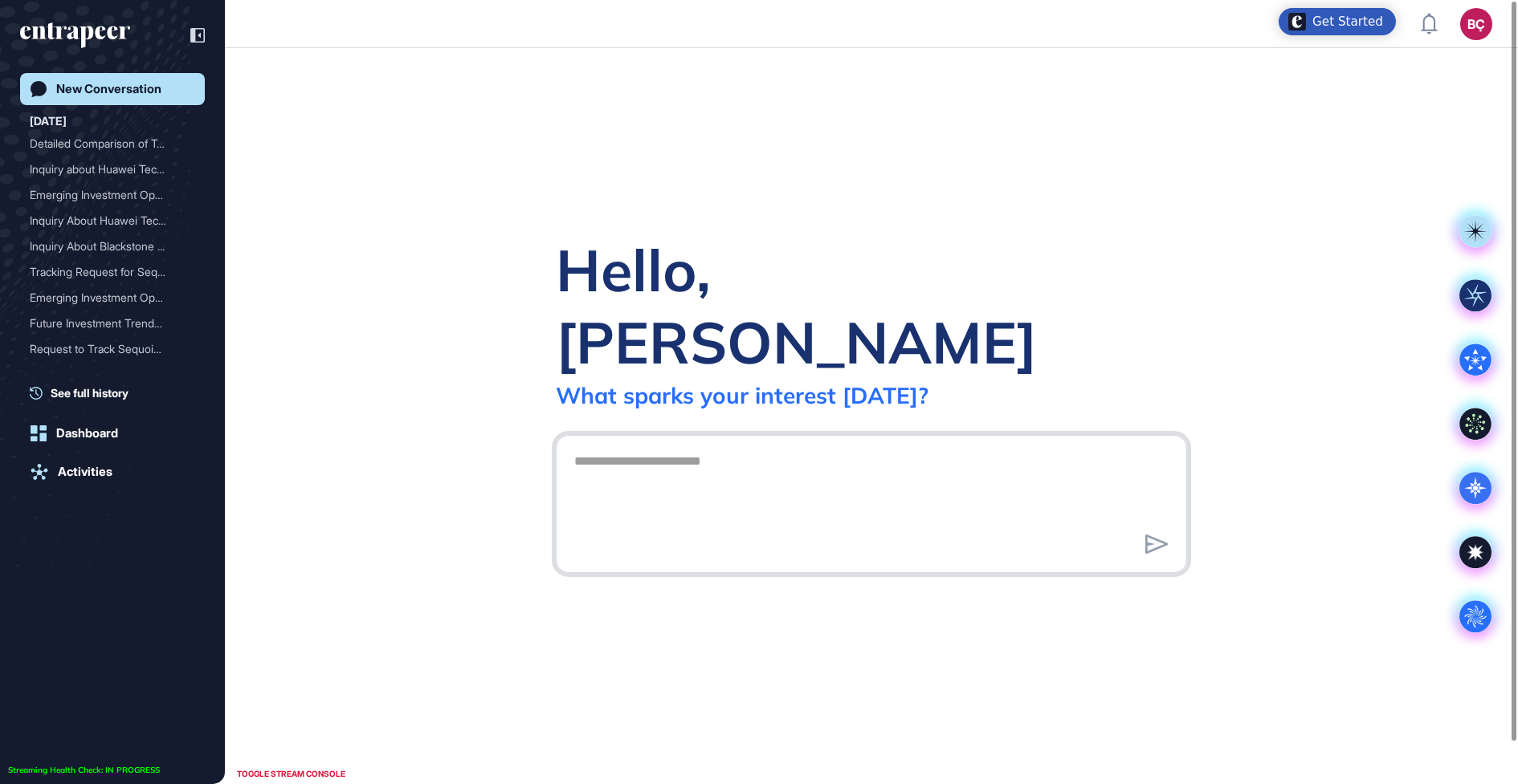
click at [810, 445] on textarea at bounding box center [872, 501] width 613 height 113
paste textarea "**********"
type textarea "**********"
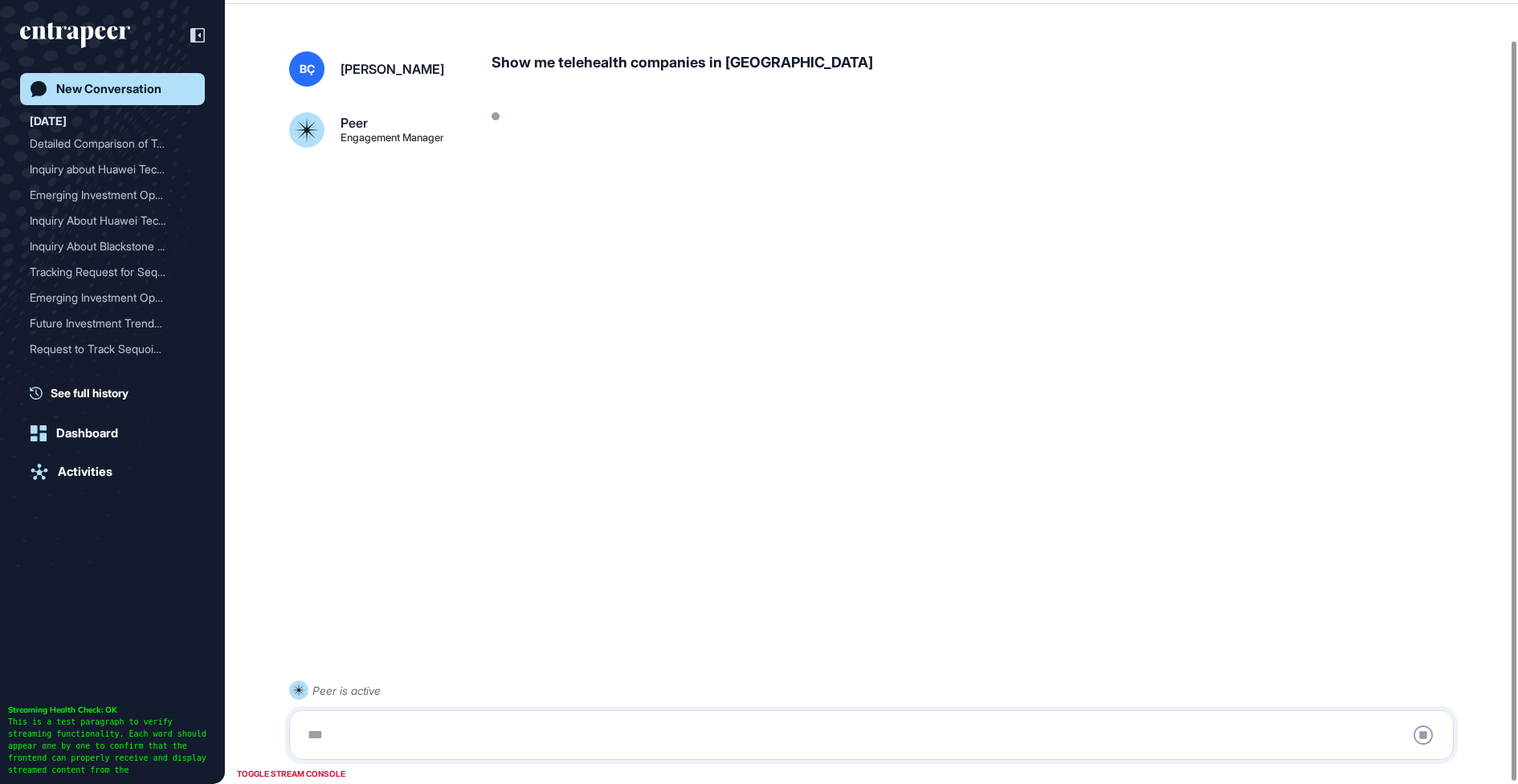
scroll to position [44, 0]
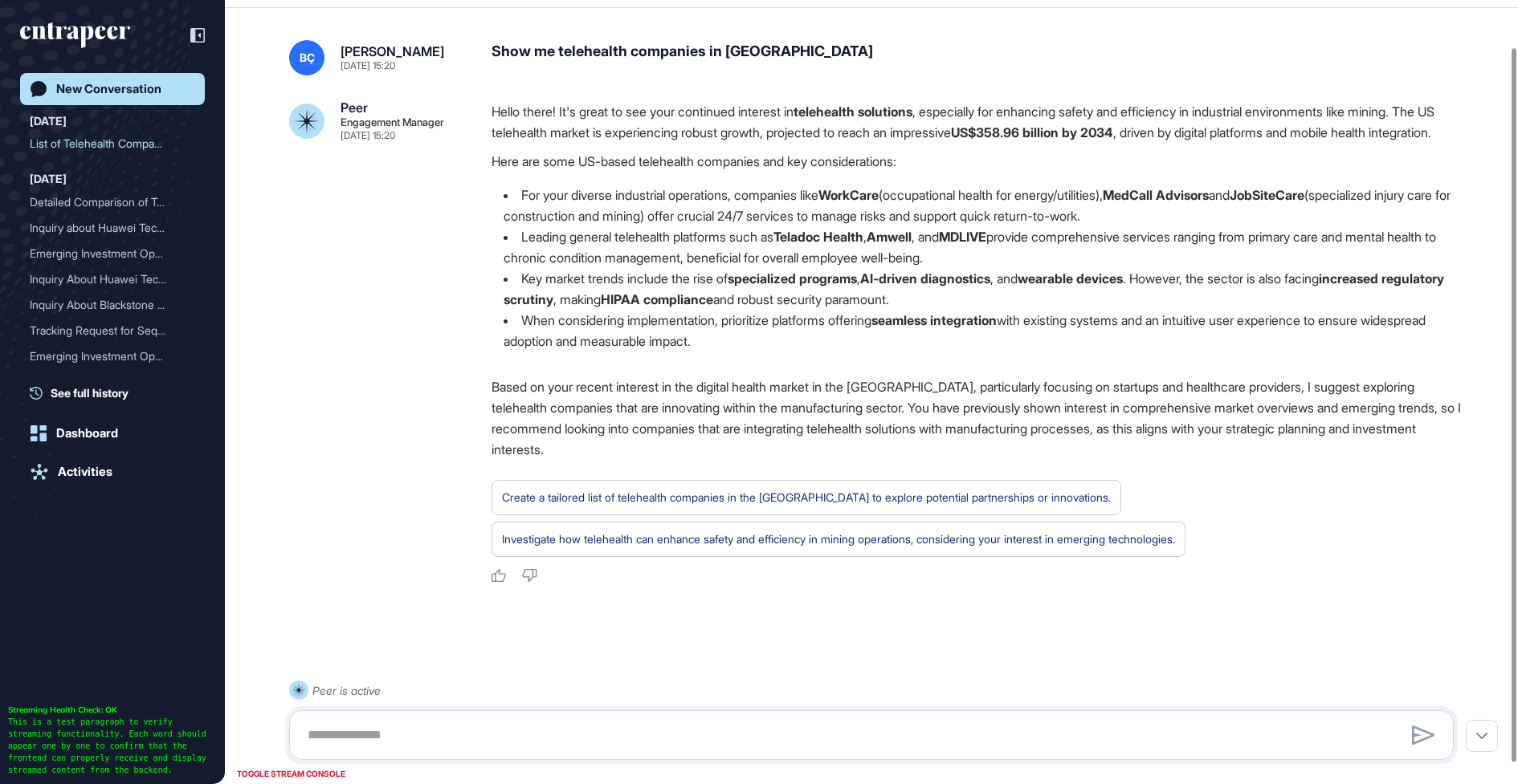
scroll to position [74, 0]
